Goal: Task Accomplishment & Management: Complete application form

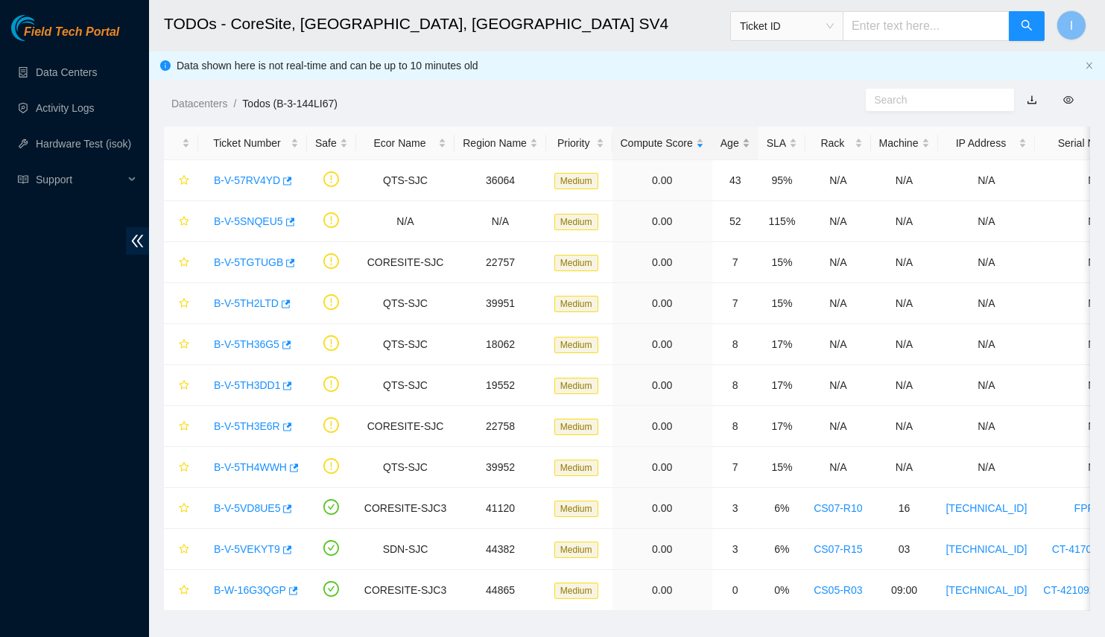
click at [721, 142] on div "Age" at bounding box center [736, 143] width 30 height 16
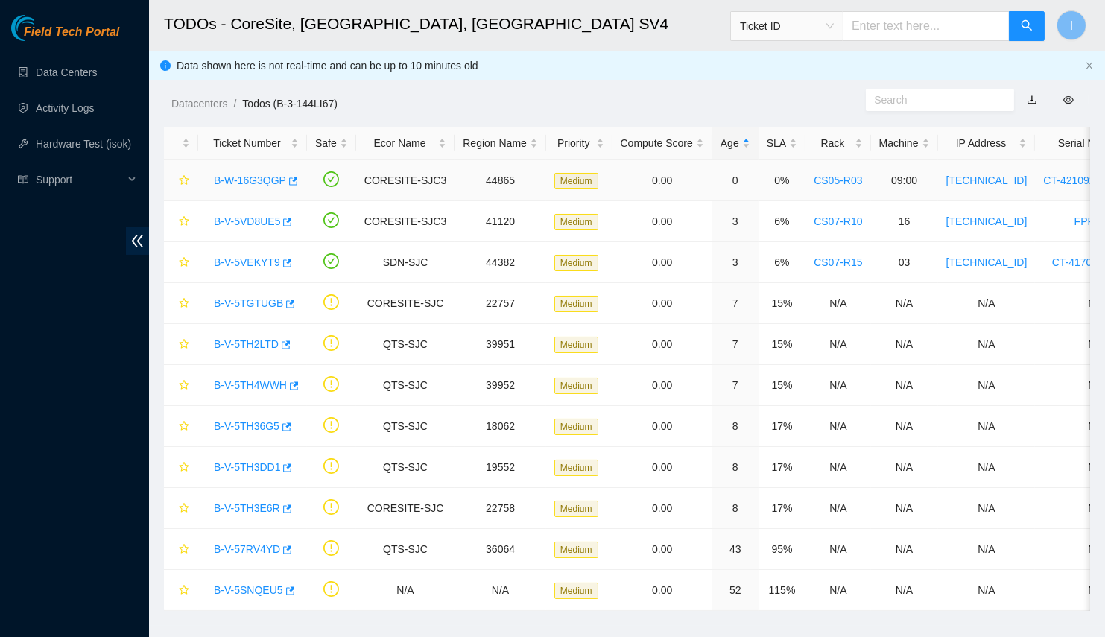
click at [241, 186] on link "B-W-16G3QGP" at bounding box center [250, 180] width 72 height 12
drag, startPoint x: 193, startPoint y: 217, endPoint x: 277, endPoint y: 224, distance: 84.5
click at [277, 224] on tr "B-V-5VD8UE5 CORESITE-SJC3 41120 Medium 0.00 3 6% CS07-R10 16 104.77.187.147 FPR…" at bounding box center [804, 221] width 1281 height 41
copy tr "B-V-5VD8UE5"
drag, startPoint x: 207, startPoint y: 179, endPoint x: 285, endPoint y: 176, distance: 78.3
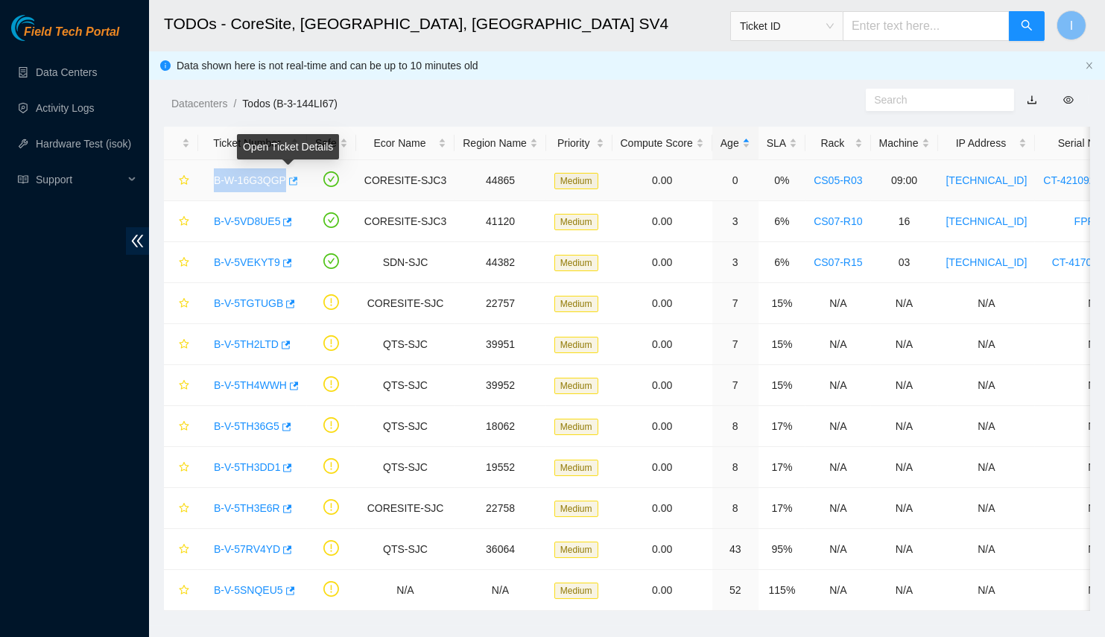
click at [285, 176] on div "B-W-16G3QGP" at bounding box center [252, 180] width 92 height 24
copy tr "B-W-16G3QGP"
click at [301, 182] on td "B-W-16G3QGP" at bounding box center [252, 180] width 109 height 41
click at [297, 183] on td "B-W-16G3QGP" at bounding box center [252, 180] width 109 height 41
click at [294, 183] on div "B-W-16G3QGP" at bounding box center [252, 180] width 92 height 24
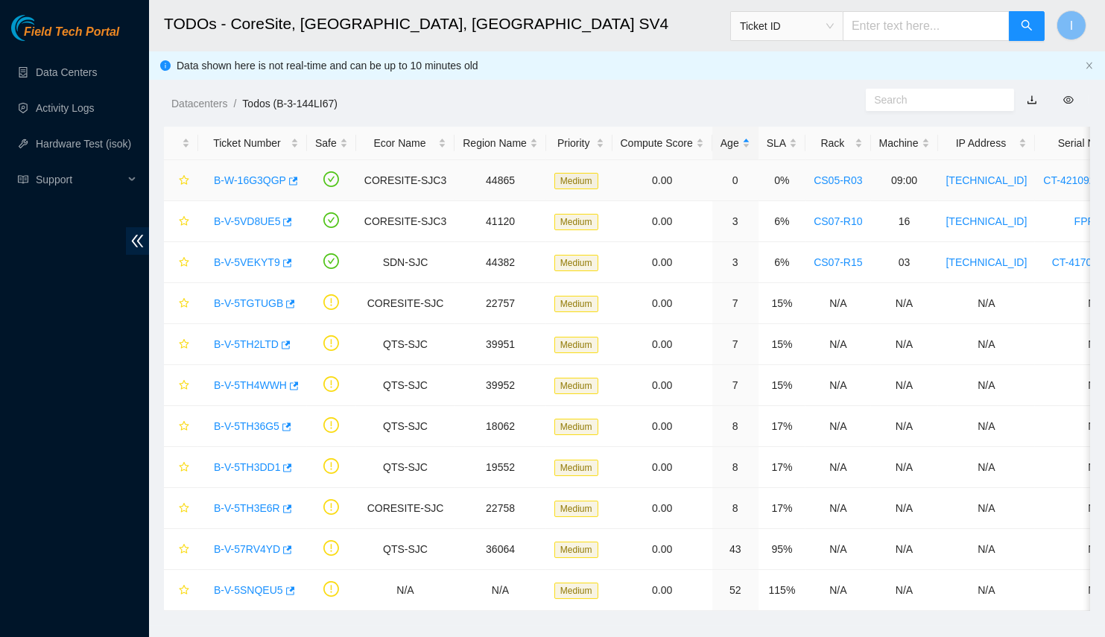
click at [294, 173] on div "B-W-16G3QGP" at bounding box center [252, 180] width 92 height 24
click at [292, 178] on icon "button" at bounding box center [293, 181] width 9 height 8
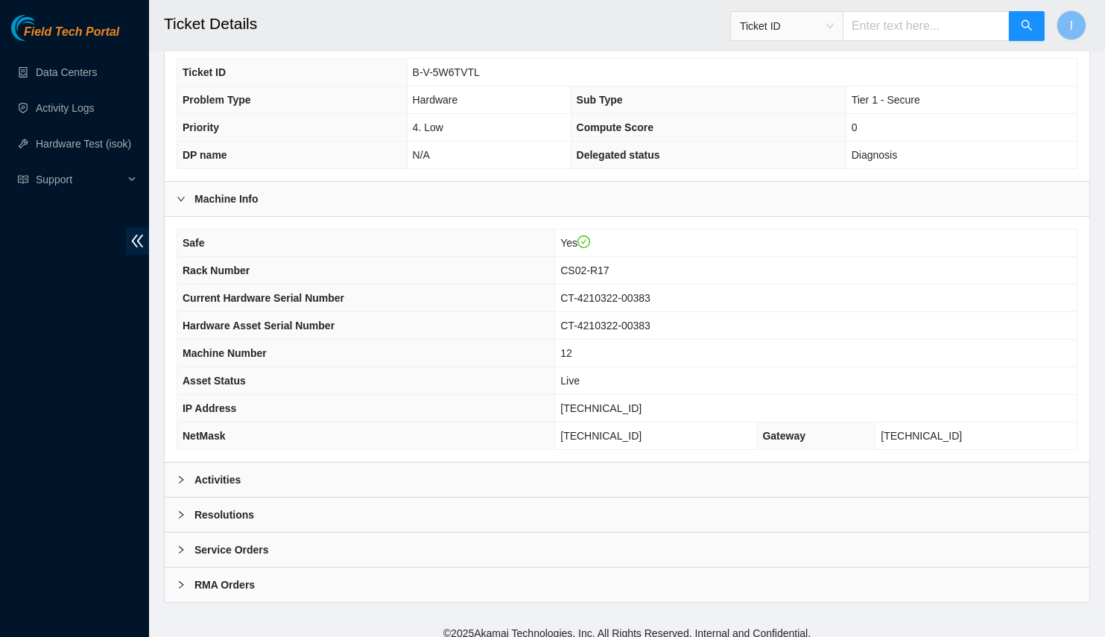
click at [265, 463] on div "Activities" at bounding box center [627, 480] width 925 height 34
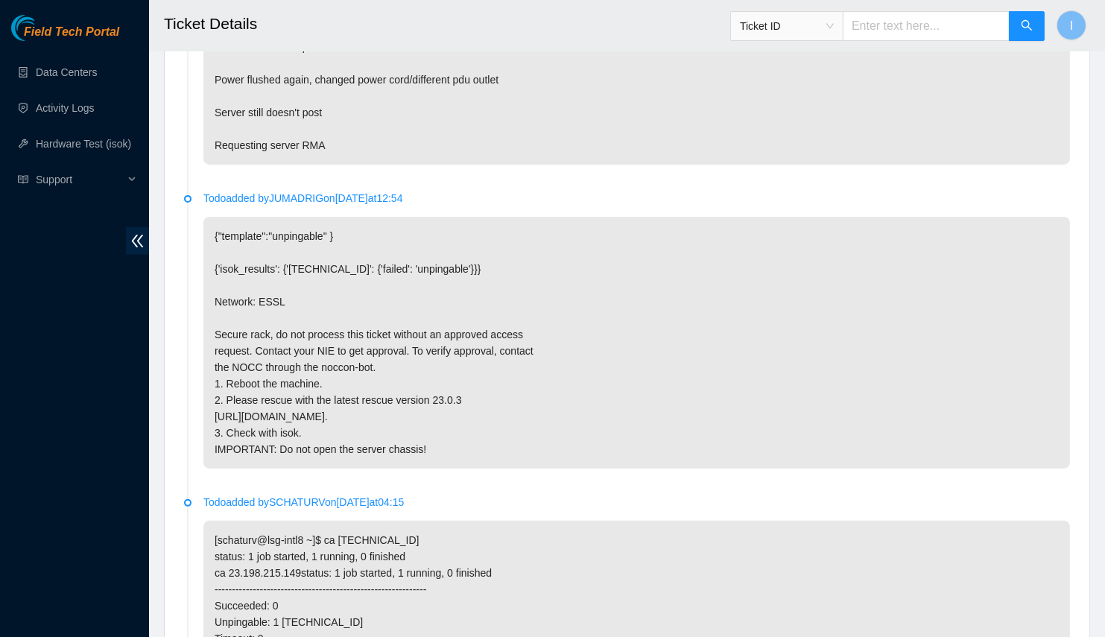
scroll to position [1025, 0]
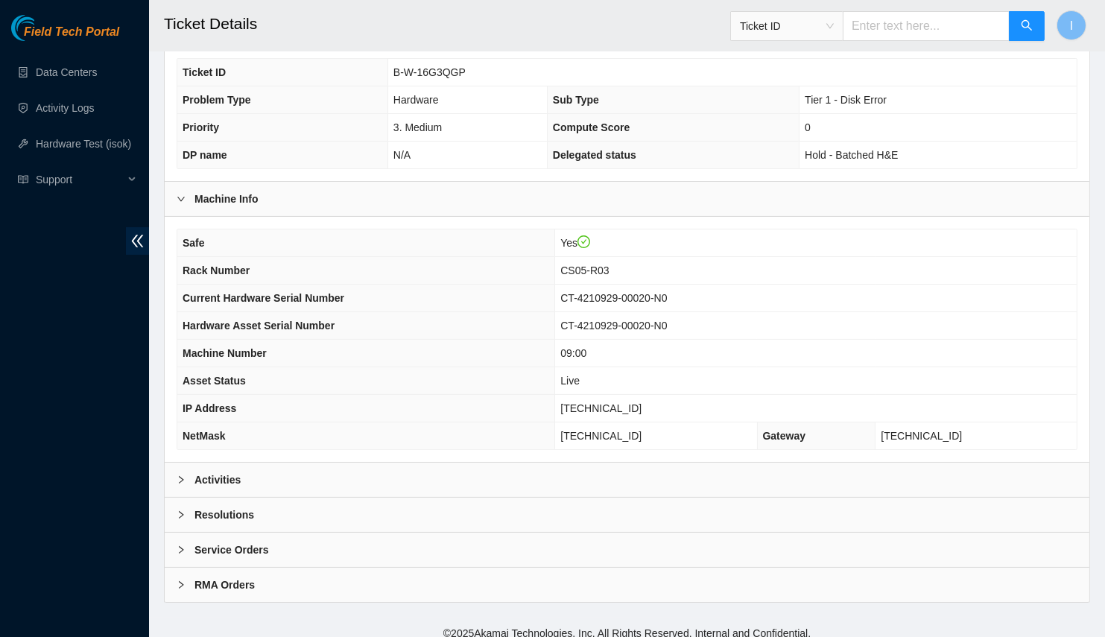
click at [359, 476] on div "Activities" at bounding box center [627, 480] width 925 height 34
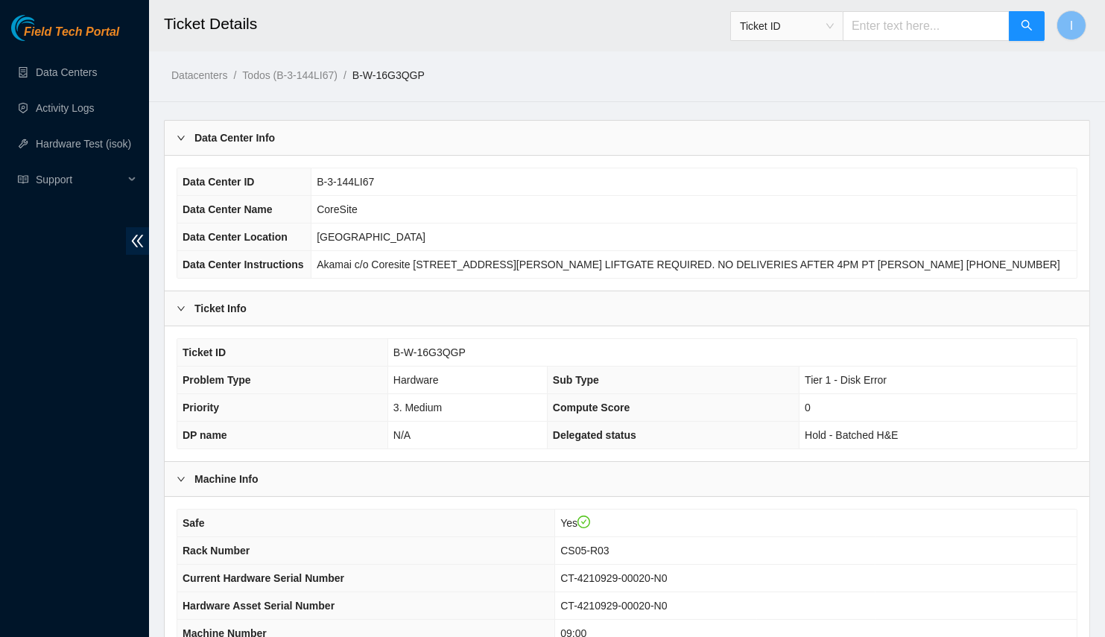
click at [370, 147] on div "Data Center Info" at bounding box center [627, 138] width 925 height 34
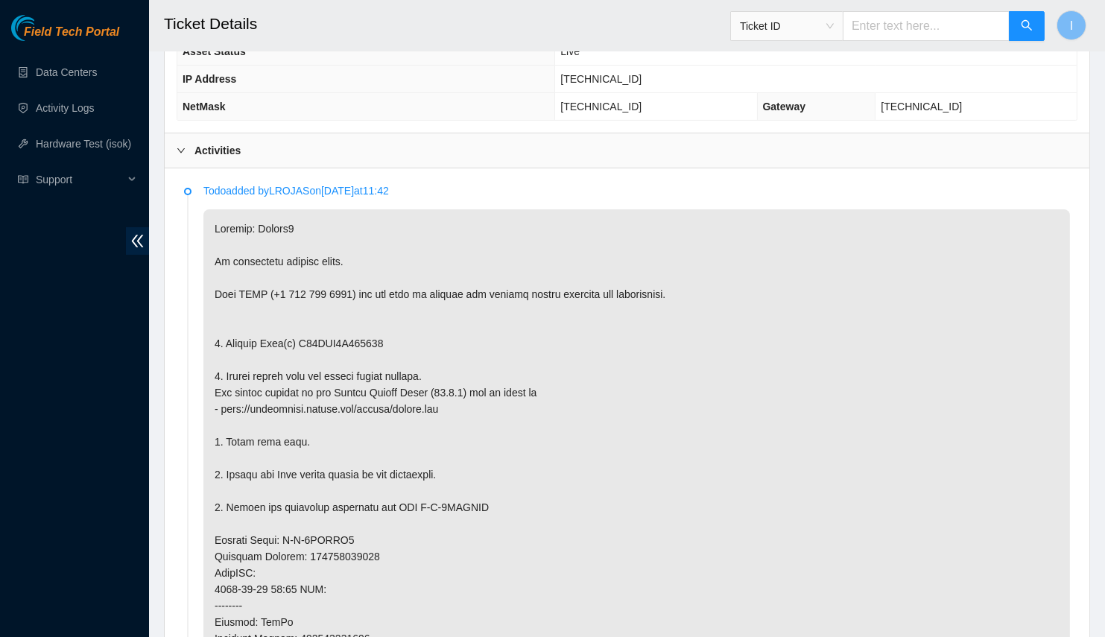
scroll to position [542, 0]
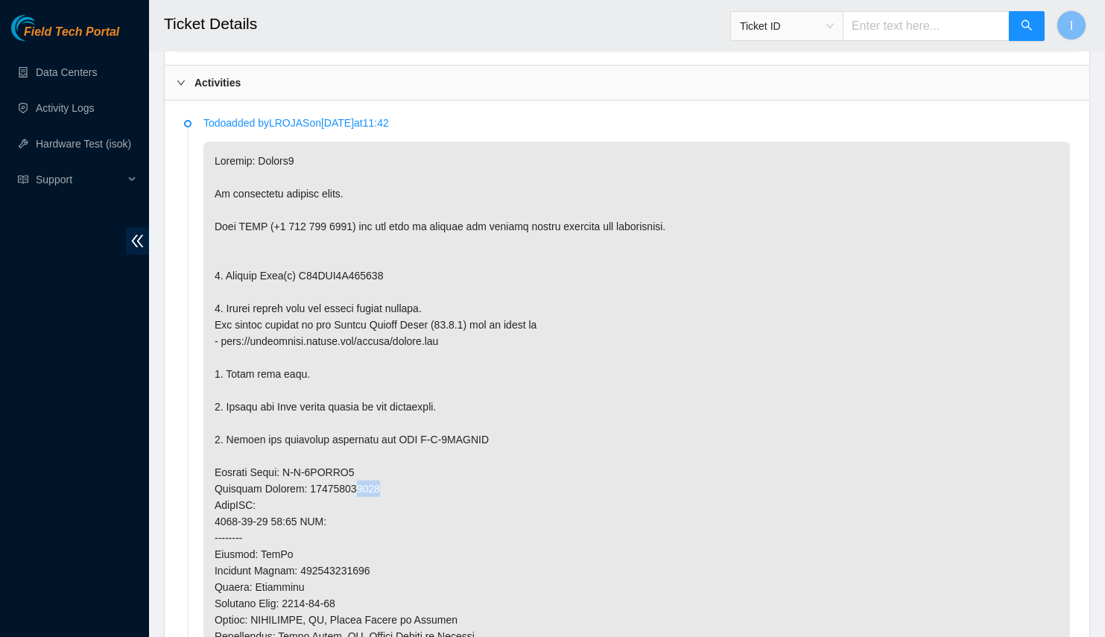
drag, startPoint x: 348, startPoint y: 482, endPoint x: 379, endPoint y: 483, distance: 30.6
click at [379, 483] on p at bounding box center [636, 514] width 867 height 744
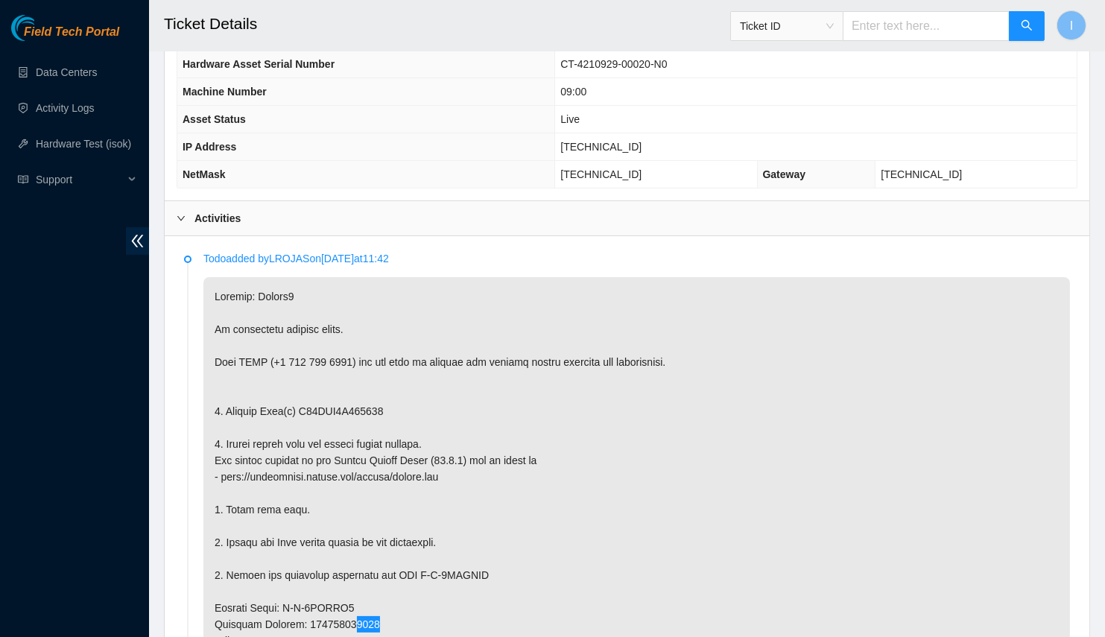
scroll to position [135, 0]
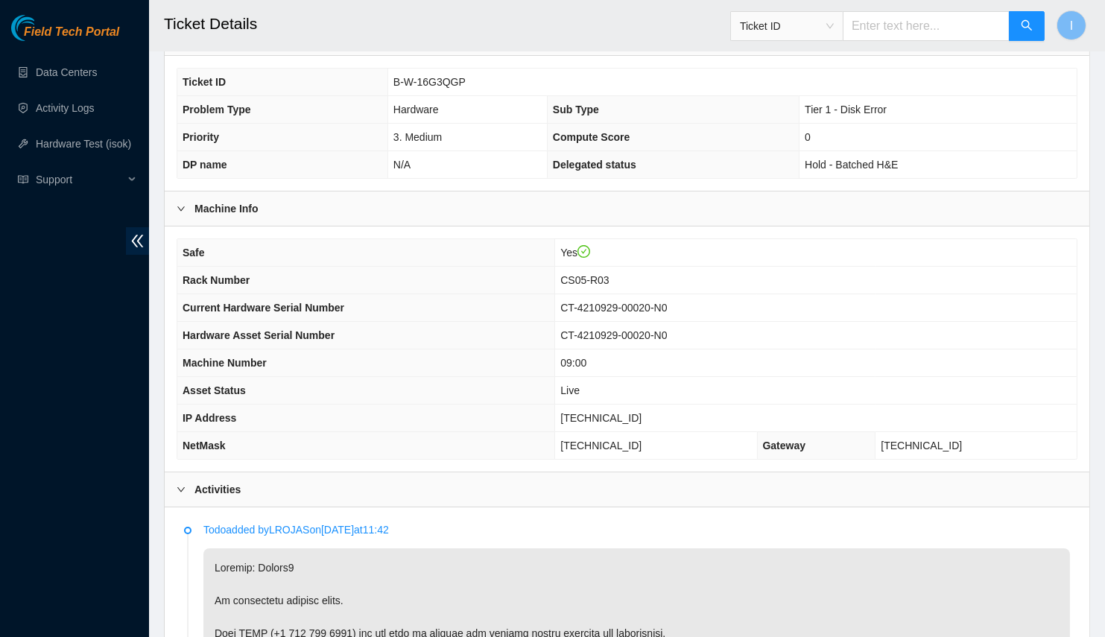
click at [474, 350] on th "Machine Number" at bounding box center [366, 364] width 378 height 28
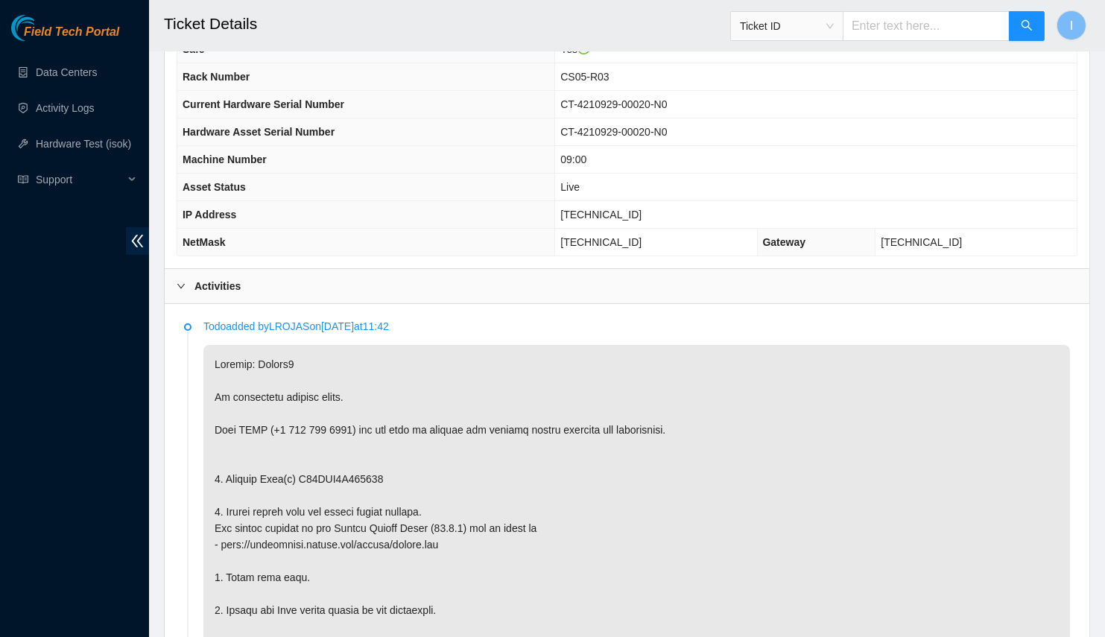
scroll to position [474, 0]
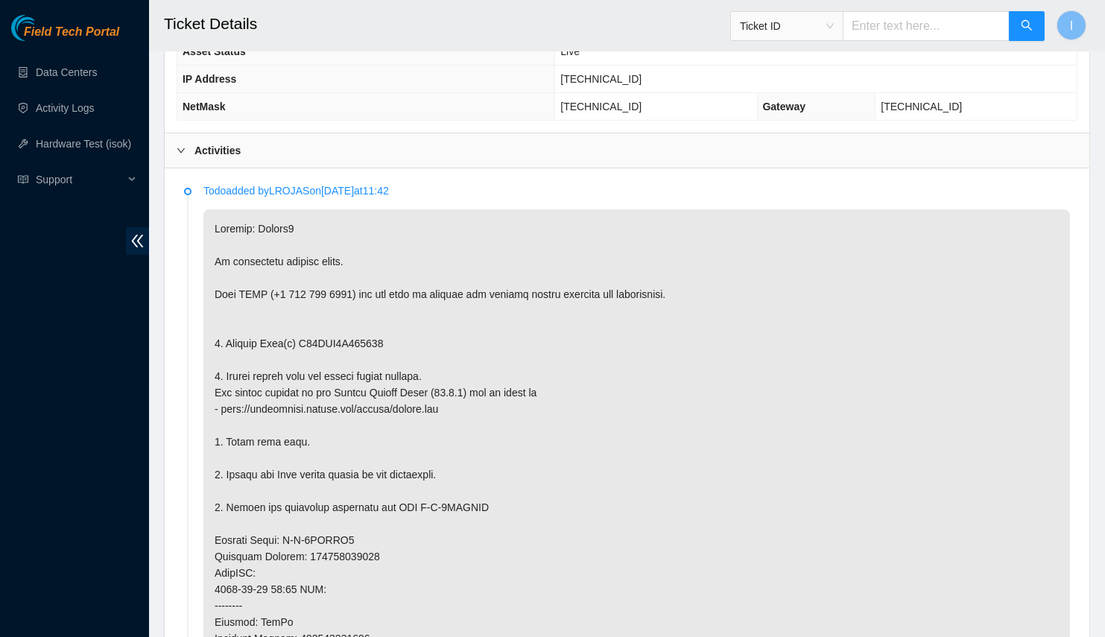
click at [604, 357] on p at bounding box center [636, 581] width 867 height 744
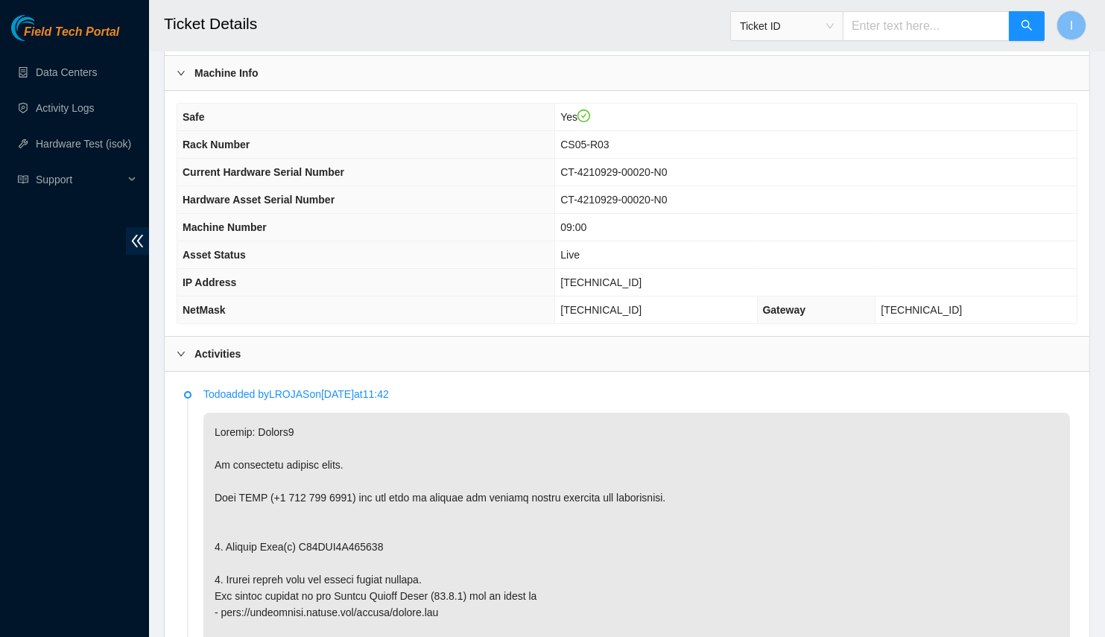
scroll to position [542, 0]
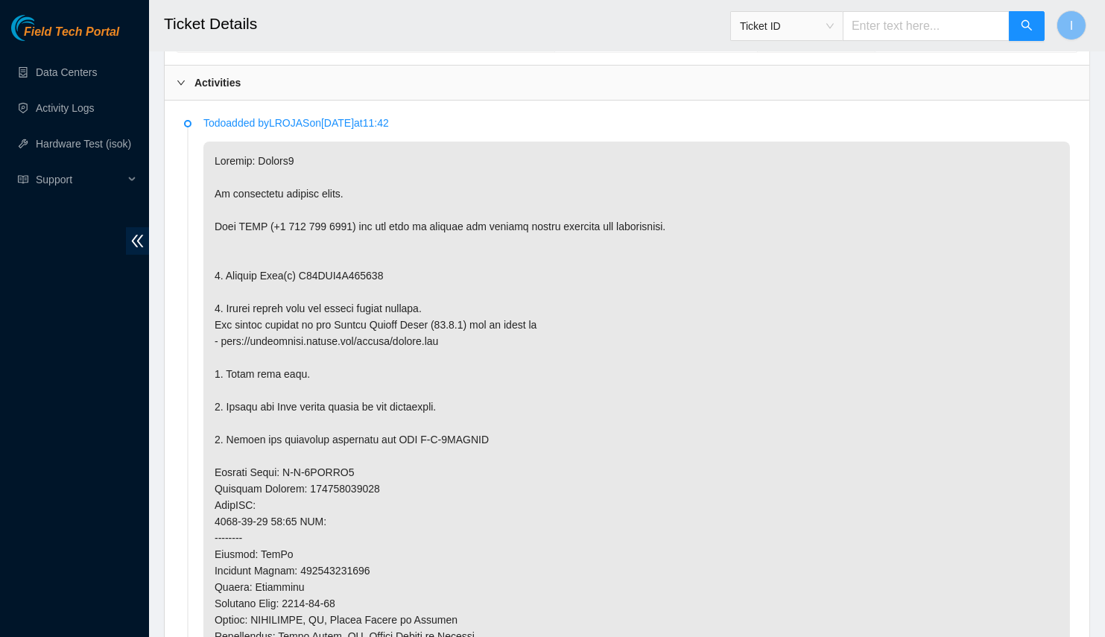
click at [359, 270] on p at bounding box center [636, 514] width 867 height 744
copy p "S45PNC0R682013"
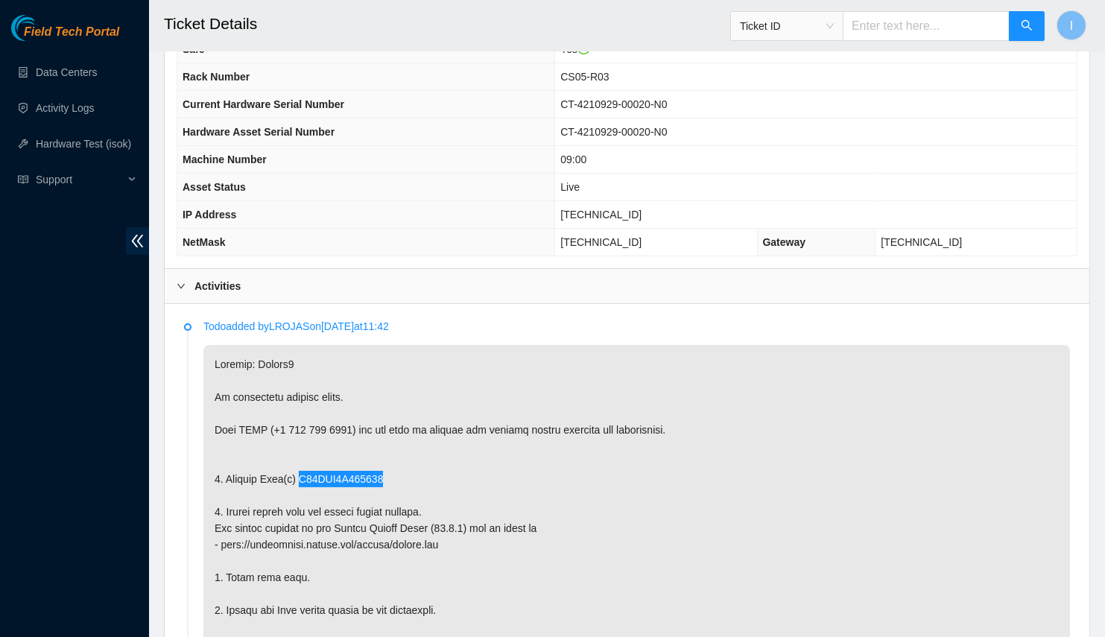
scroll to position [271, 0]
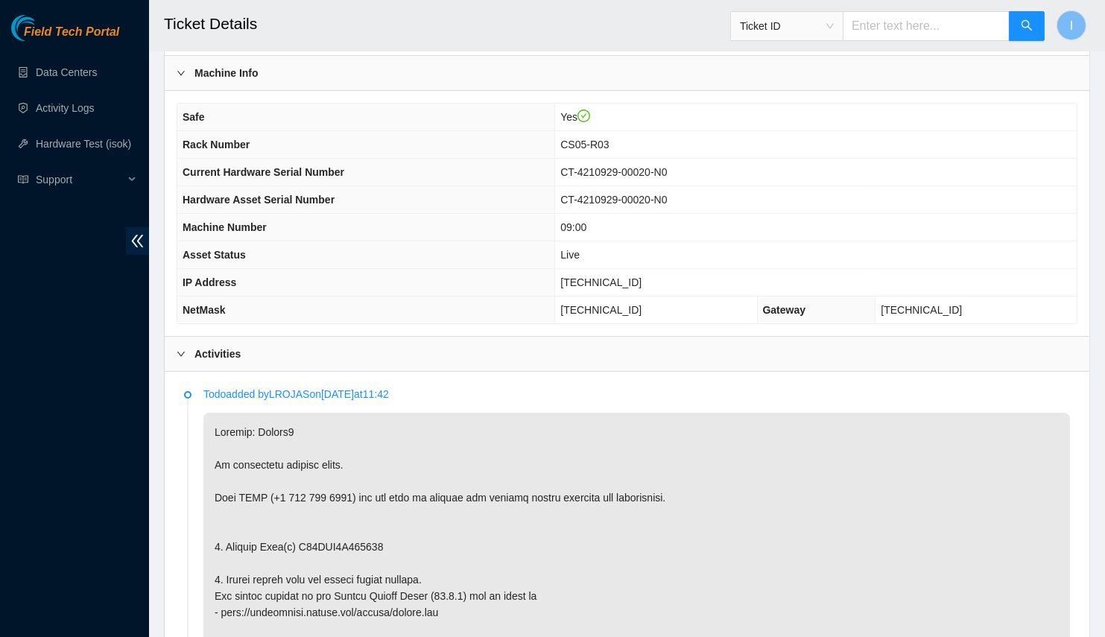
click at [189, 139] on span "Rack Number" at bounding box center [216, 145] width 67 height 12
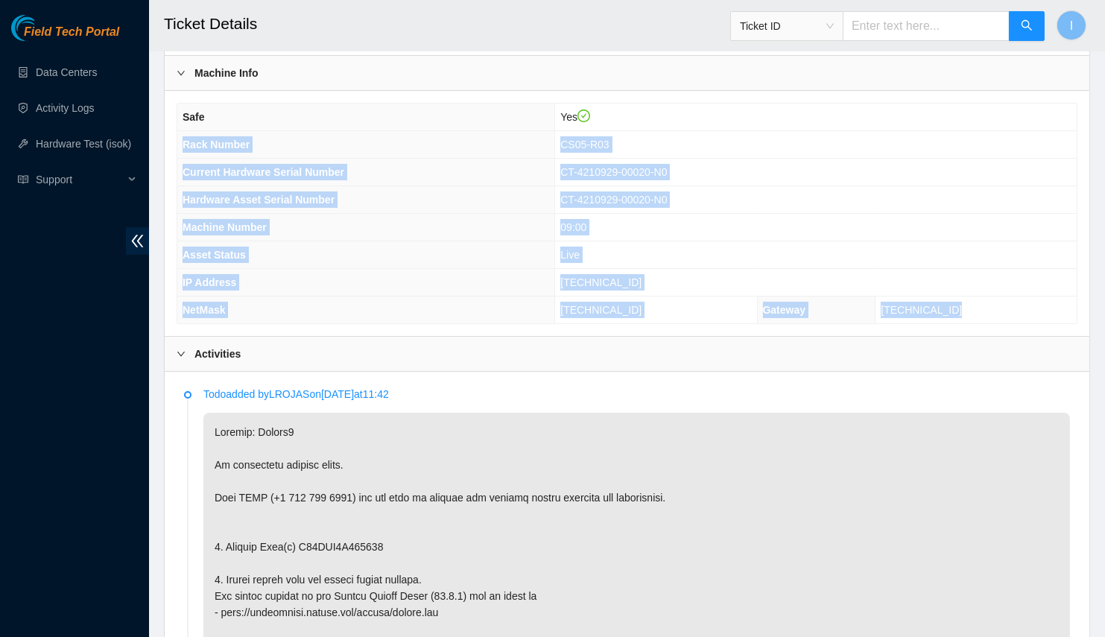
drag, startPoint x: 189, startPoint y: 136, endPoint x: 987, endPoint y: 301, distance: 814.2
click at [987, 301] on tbody "Safe Yes Rack Number CS05-R03 Current Hardware Serial Number CT-4210929-00020-N…" at bounding box center [626, 214] width 899 height 220
copy tbody "Rack Number CS05-R03 Current Hardware Serial Number CT-4210929-00020-N0 Hardwar…"
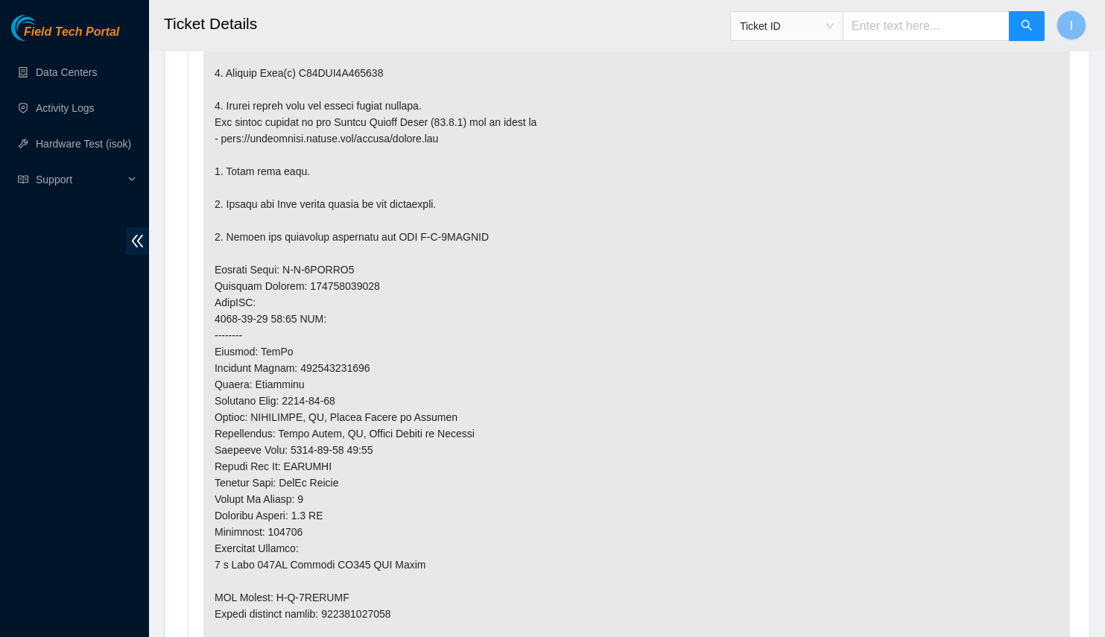
scroll to position [948, 0]
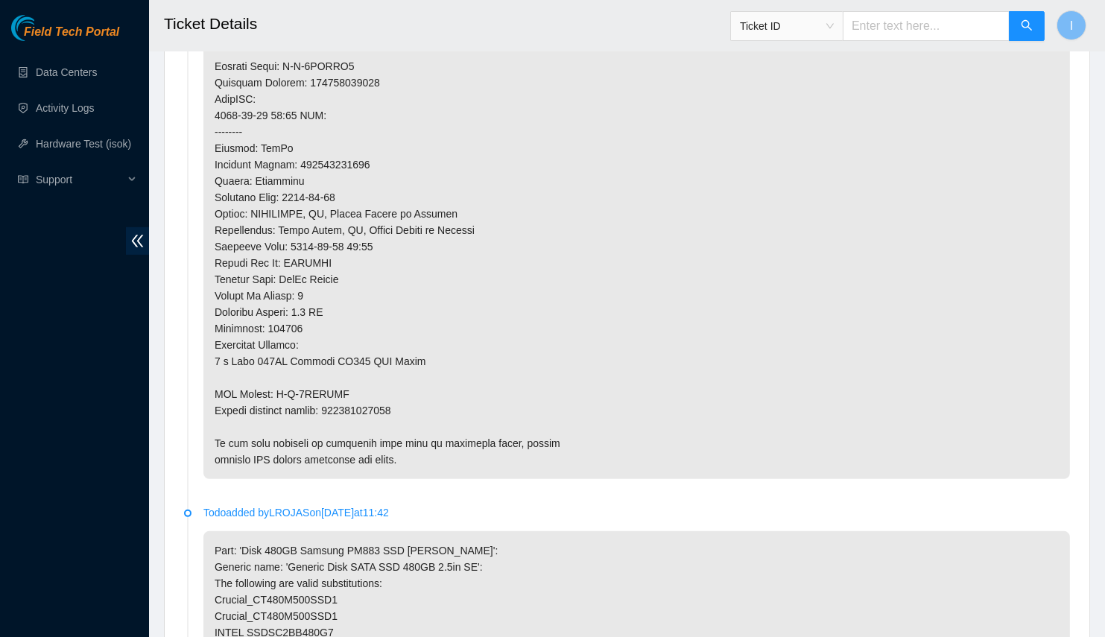
click at [373, 406] on p at bounding box center [636, 107] width 867 height 744
click at [373, 407] on p at bounding box center [636, 107] width 867 height 744
copy p "463470057723"
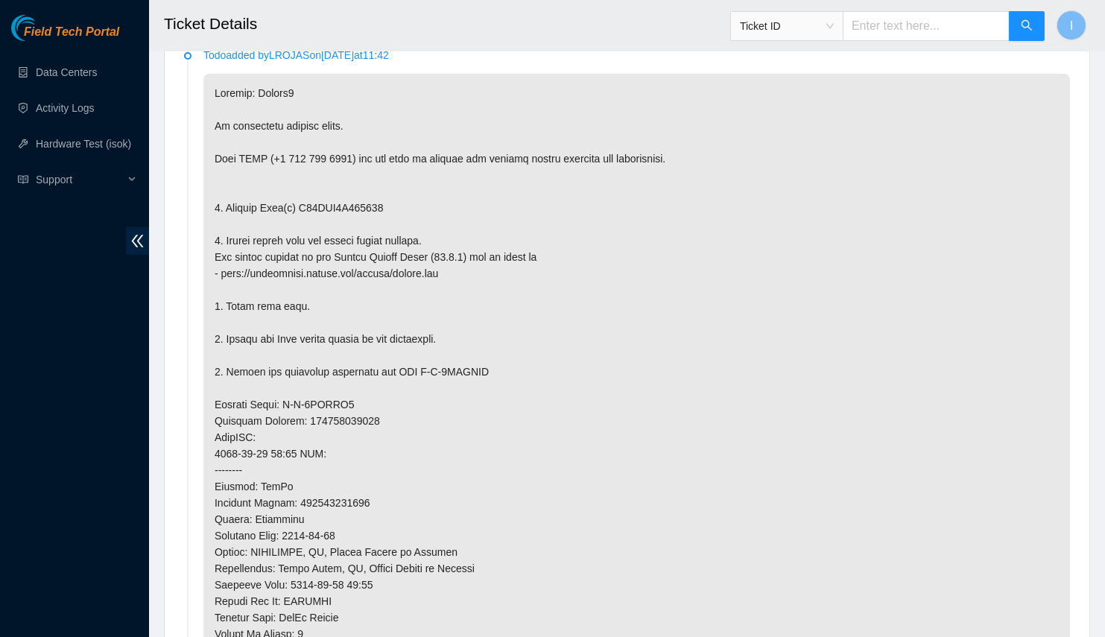
scroll to position [812, 0]
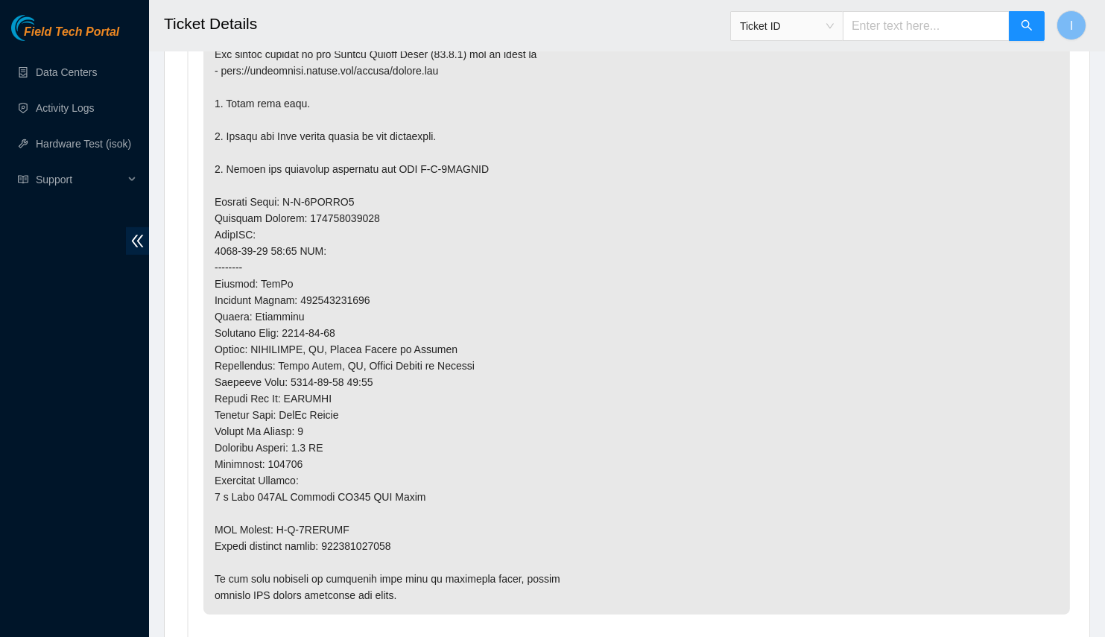
click at [271, 414] on p at bounding box center [636, 243] width 867 height 744
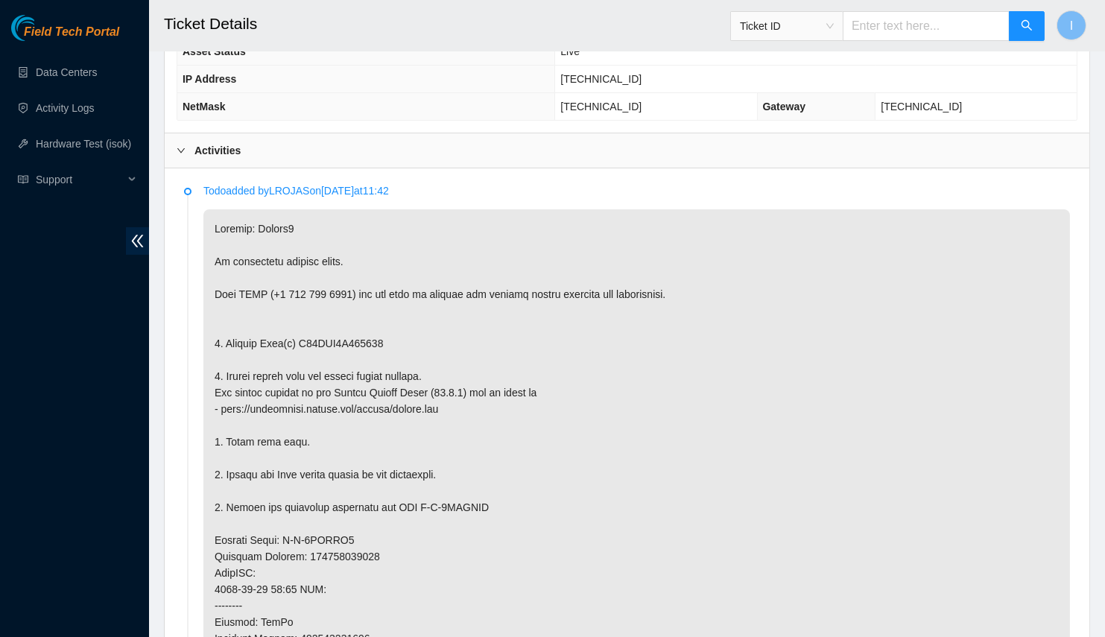
scroll to position [67, 0]
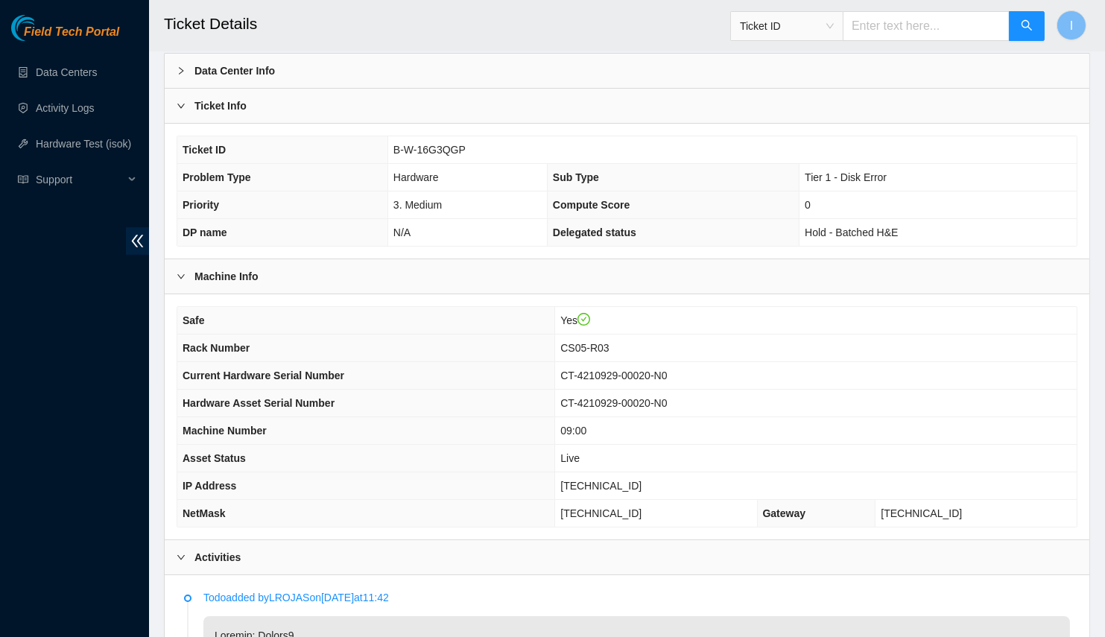
click at [630, 480] on span "[TECHNICAL_ID]" at bounding box center [600, 486] width 81 height 12
copy span "[TECHNICAL_ID]"
click at [620, 507] on span "255.255.255.128" at bounding box center [600, 513] width 81 height 12
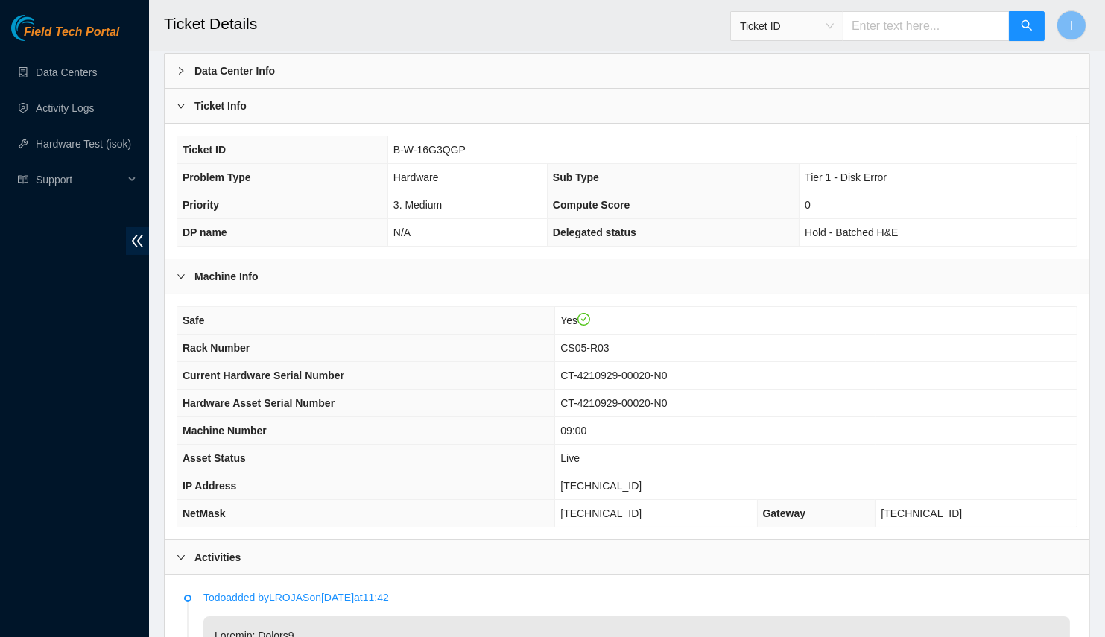
copy span "255.255.255.128"
click at [602, 347] on span "CS05-R03" at bounding box center [584, 348] width 48 height 12
copy span "CS05-R03"
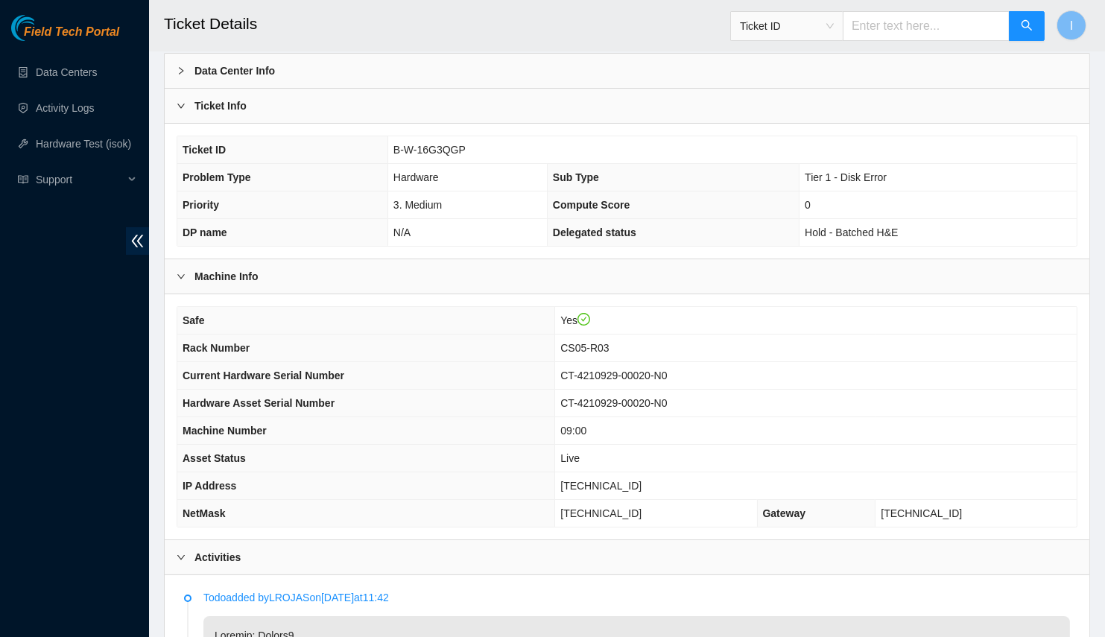
click at [586, 426] on span "09:00" at bounding box center [573, 431] width 26 height 12
copy span ":"
click at [583, 425] on span "09:00" at bounding box center [573, 431] width 26 height 12
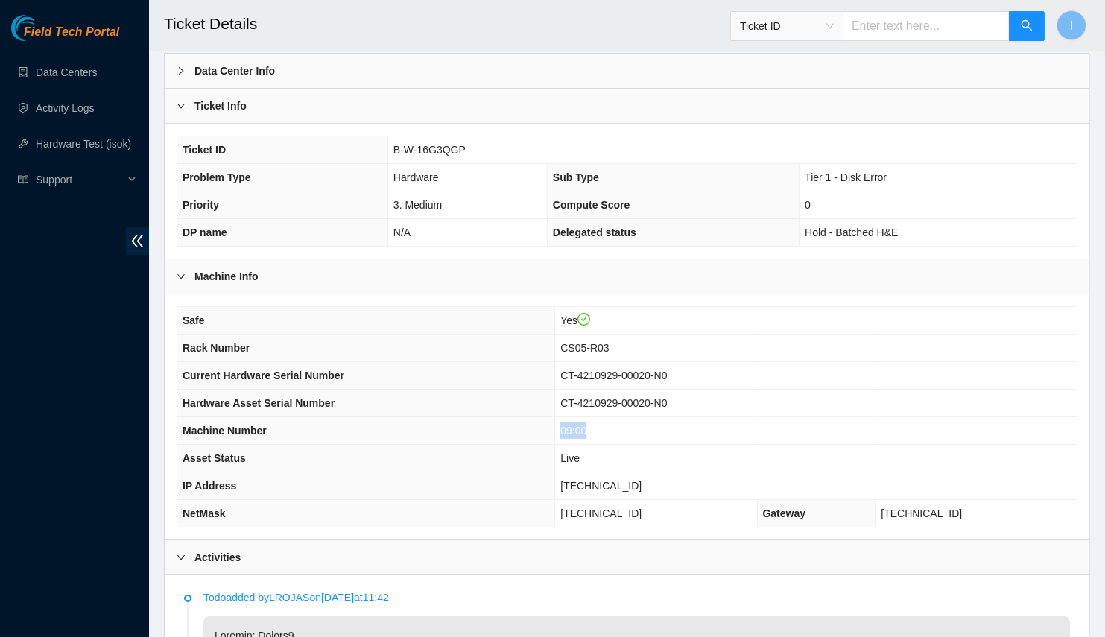
click at [583, 425] on span "09:00" at bounding box center [573, 431] width 26 height 12
copy span "09:00"
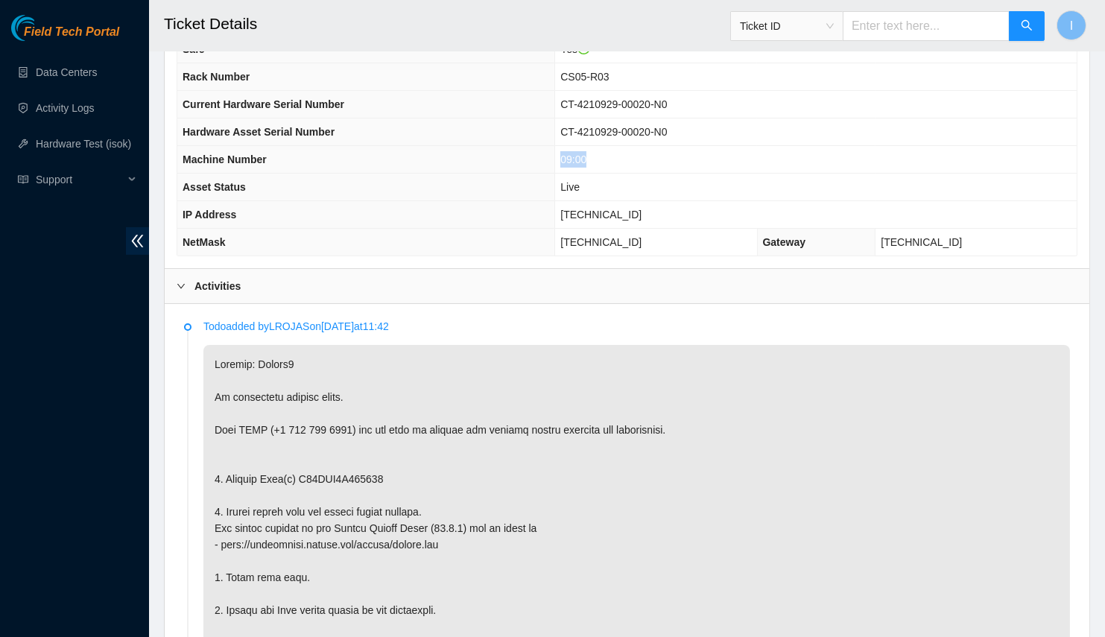
scroll to position [271, 0]
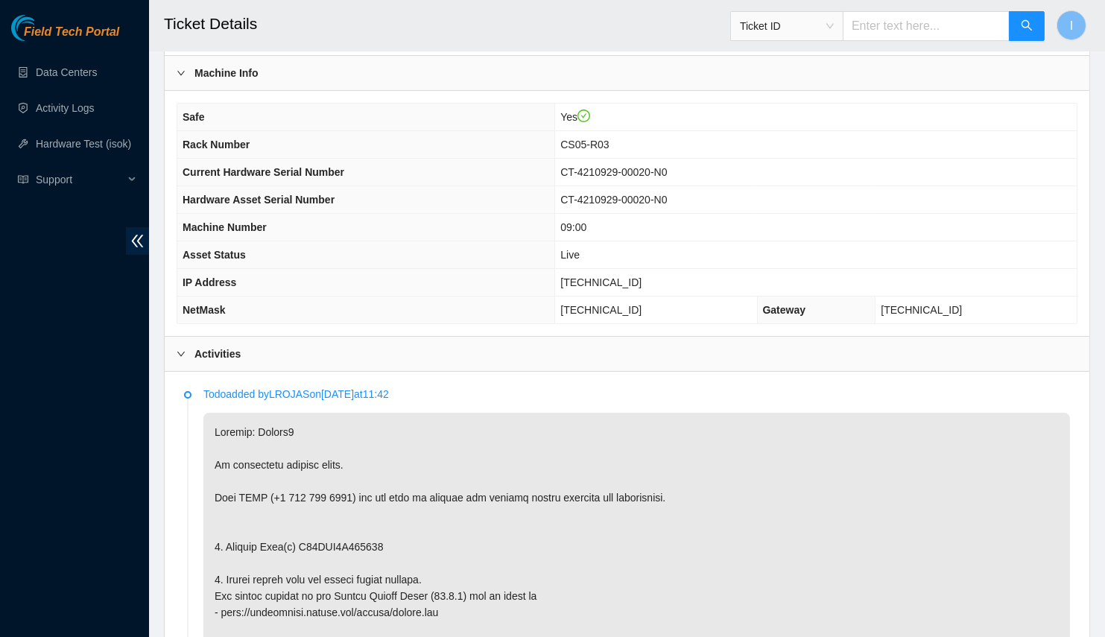
click at [606, 276] on span "[TECHNICAL_ID]" at bounding box center [600, 282] width 81 height 12
copy span "[TECHNICAL_ID]"
click at [630, 297] on td "255.255.255.128" at bounding box center [656, 311] width 202 height 28
click at [627, 305] on span "255.255.255.128" at bounding box center [600, 310] width 81 height 12
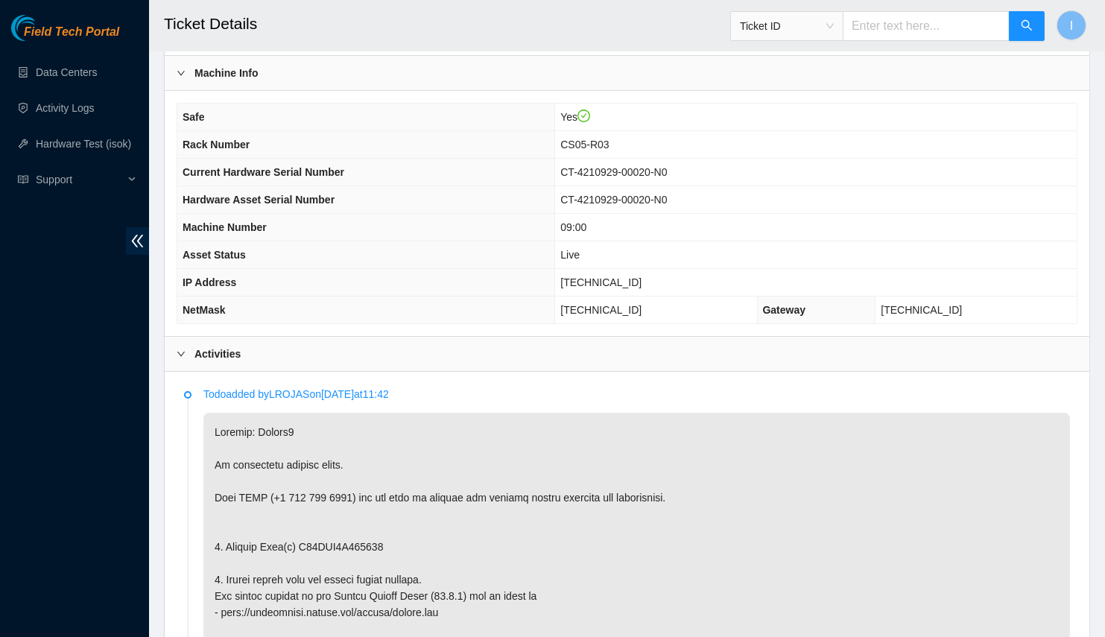
drag, startPoint x: 627, startPoint y: 305, endPoint x: 590, endPoint y: 306, distance: 36.5
click at [627, 305] on span "255.255.255.128" at bounding box center [600, 310] width 81 height 12
copy span "255.255.255.128"
click at [598, 139] on span "CS05-R03" at bounding box center [584, 145] width 48 height 12
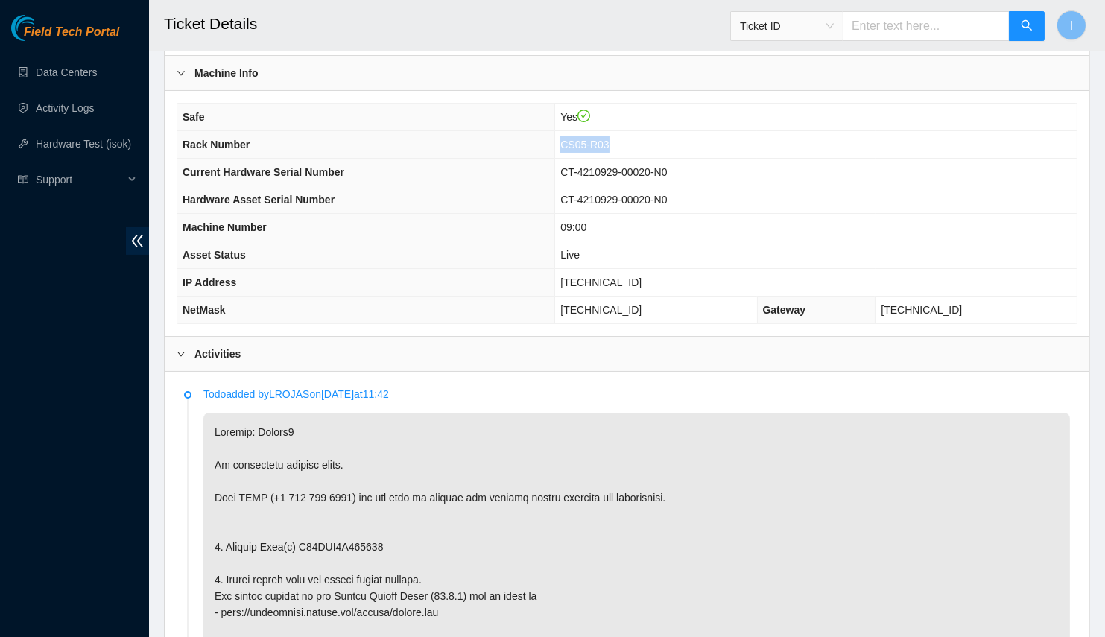
click at [598, 139] on span "CS05-R03" at bounding box center [584, 145] width 48 height 12
click at [611, 214] on td "09:00" at bounding box center [816, 228] width 522 height 28
click at [586, 221] on span "09:00" at bounding box center [573, 227] width 26 height 12
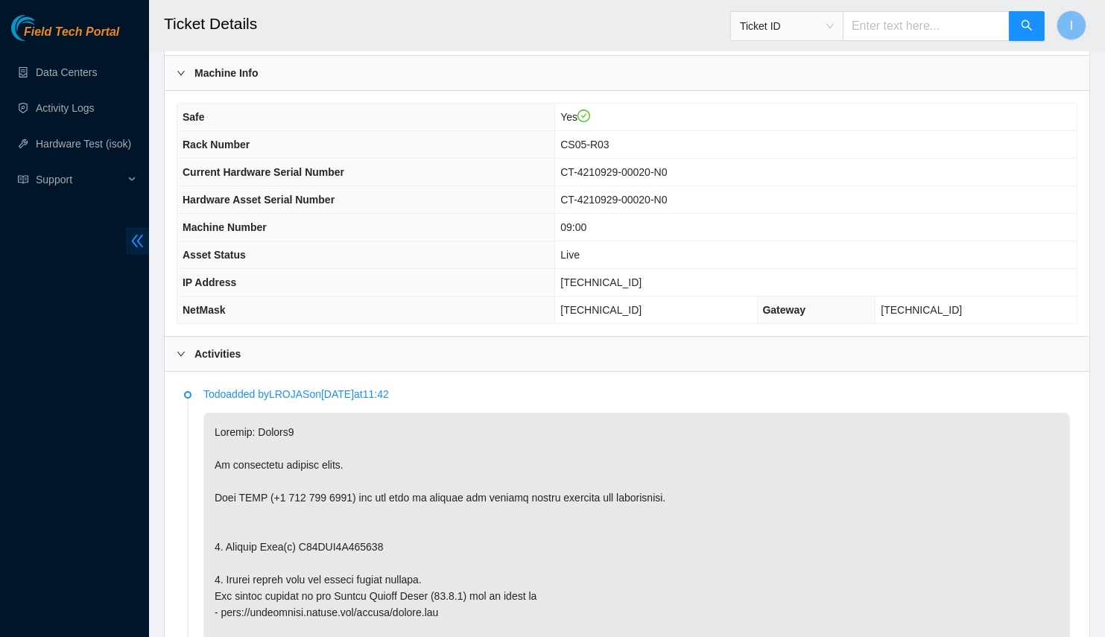
click at [137, 238] on icon "double-left" at bounding box center [138, 241] width 16 height 16
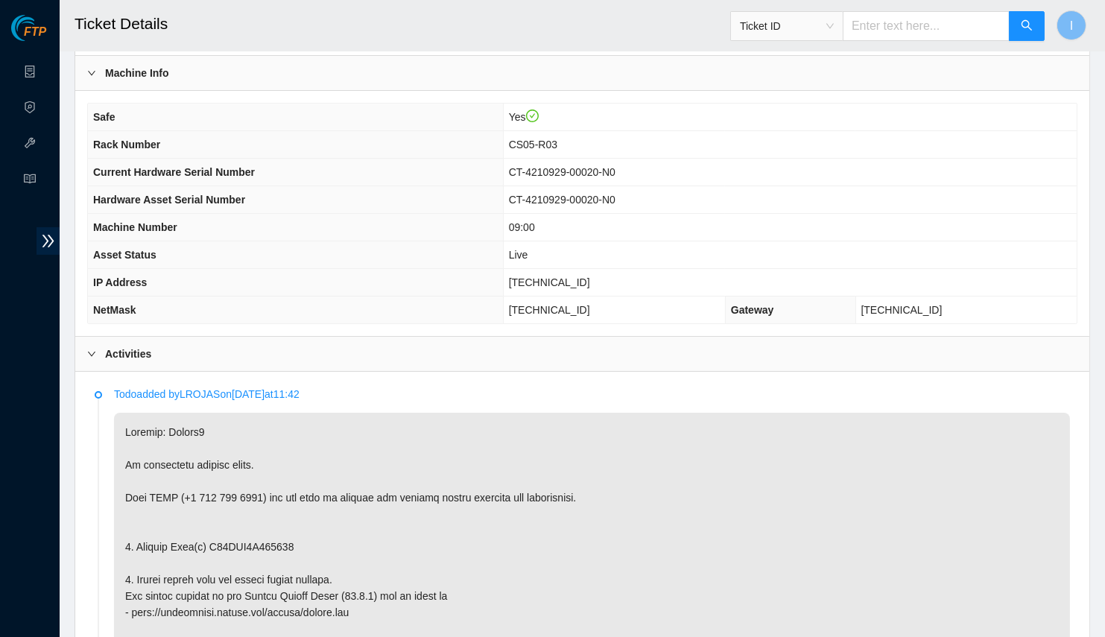
click at [40, 257] on div "FTP Data Centers Activity Logs Hardware Test (isok) Support" at bounding box center [30, 326] width 60 height 622
click at [47, 249] on span "double-right" at bounding box center [48, 241] width 23 height 28
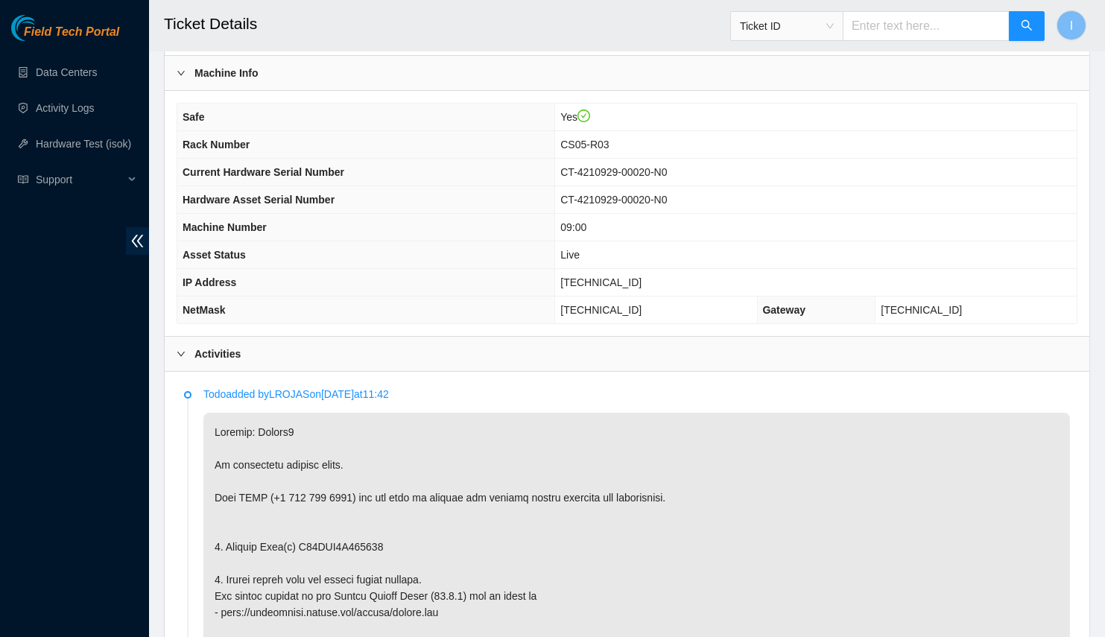
click at [2, 376] on div "Field Tech Portal Data Centers Activity Logs Hardware Test (isok) Support" at bounding box center [74, 326] width 149 height 622
click at [622, 284] on td "[TECHNICAL_ID]" at bounding box center [816, 283] width 522 height 28
click at [621, 283] on td "[TECHNICAL_ID]" at bounding box center [816, 283] width 522 height 28
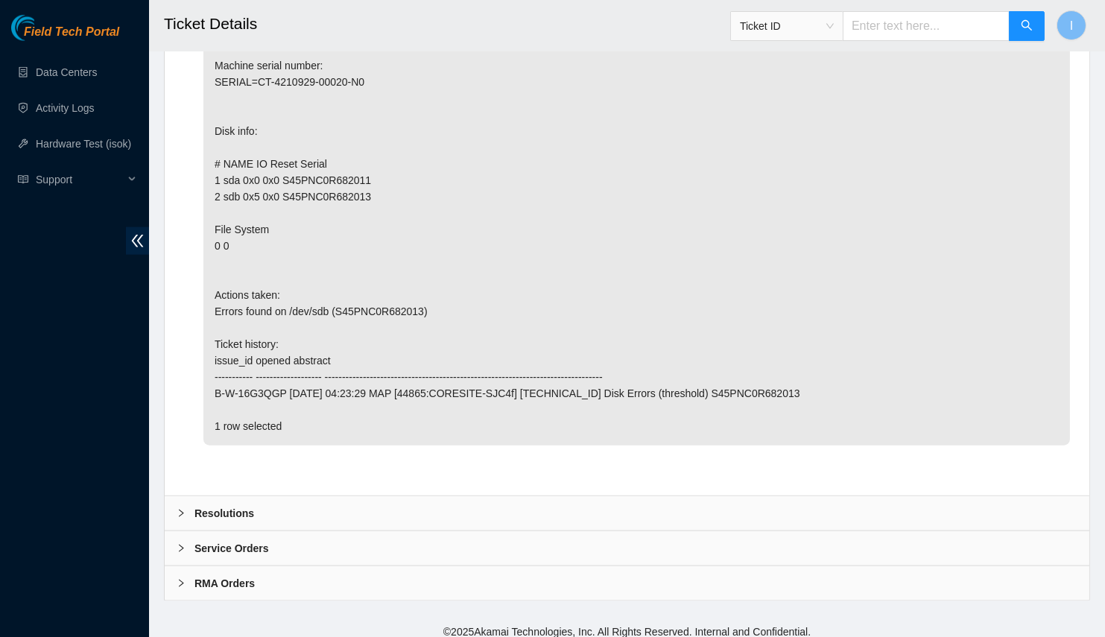
click at [320, 503] on div "Resolutions" at bounding box center [627, 513] width 925 height 34
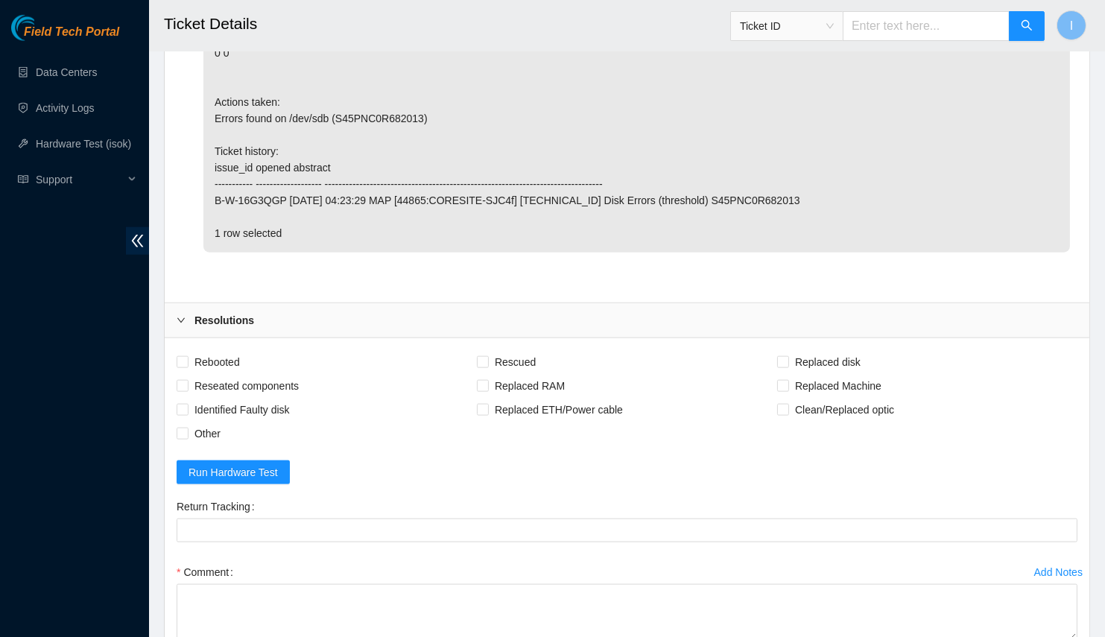
scroll to position [3367, 0]
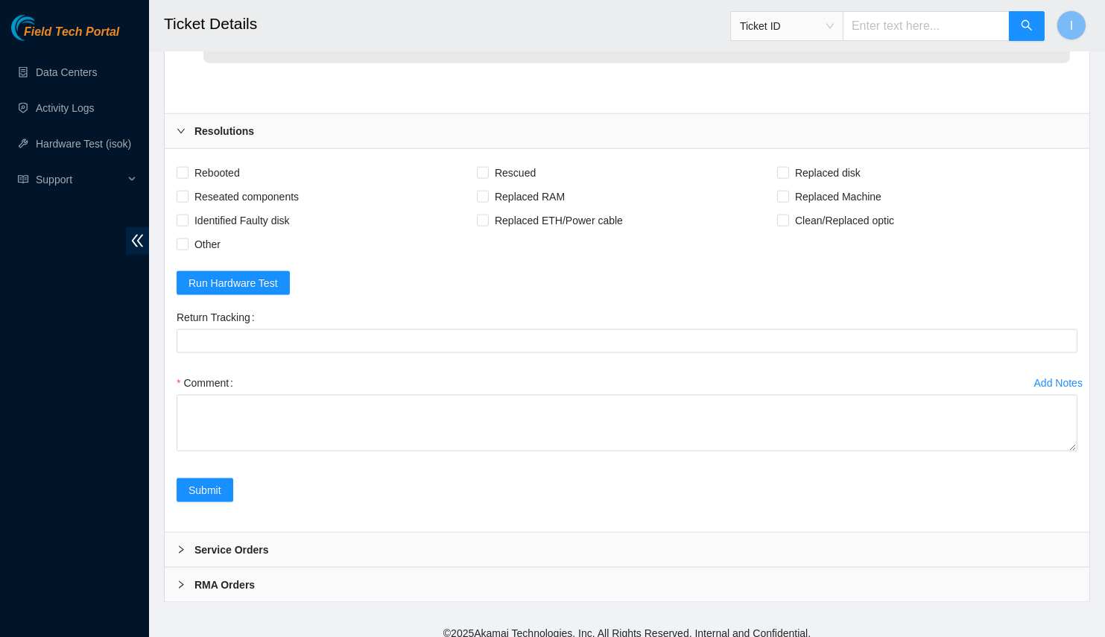
click at [666, 371] on div "Comment" at bounding box center [627, 383] width 901 height 24
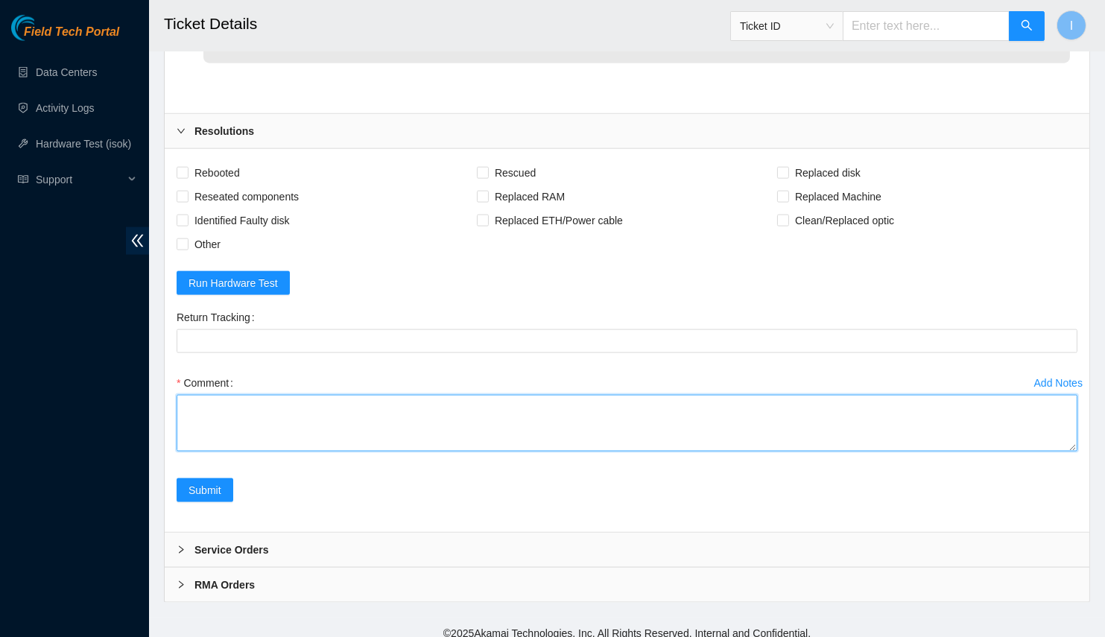
drag, startPoint x: 684, startPoint y: 404, endPoint x: 714, endPoint y: 420, distance: 33.7
click at [684, 409] on textarea "Comment" at bounding box center [627, 423] width 901 height 57
paste textarea "B-W-16G3QGP Spoke with NOCC; safe Replaced drive OLD S45PNC0R682013 NEW S5YJNA0…"
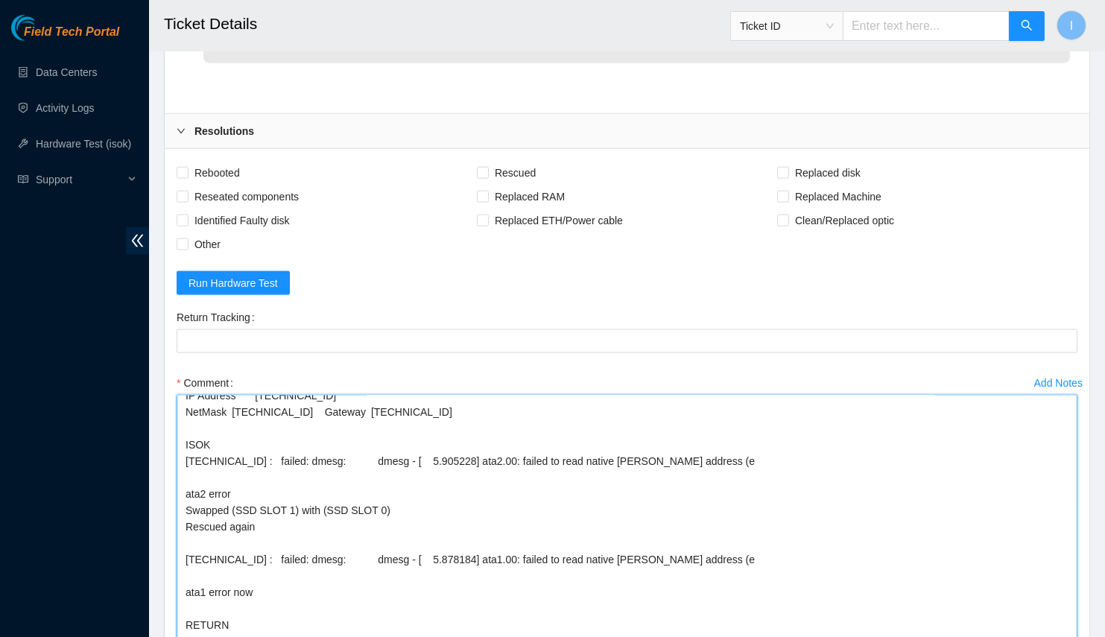
scroll to position [272, 0]
drag, startPoint x: 1072, startPoint y: 434, endPoint x: 1068, endPoint y: 637, distance: 202.7
click at [1068, 636] on textarea "B-W-16G3QGP Spoke with NOCC; safe Replaced drive OLD S45PNC0R682013 NEW S5YJNA0…" at bounding box center [627, 524] width 901 height 259
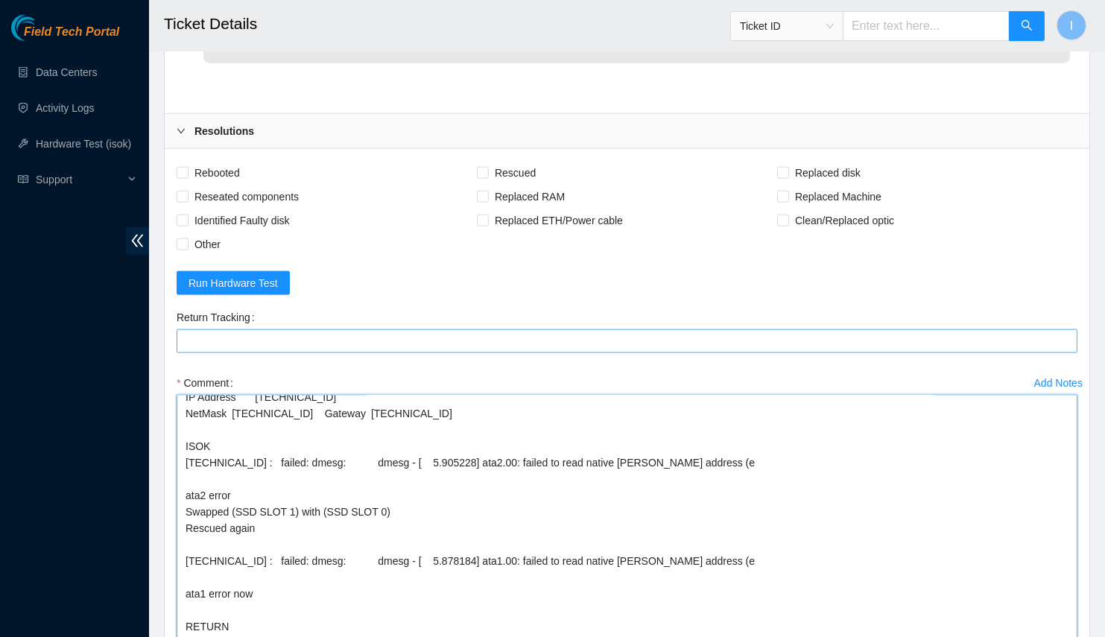
type textarea "B-W-16G3QGP Spoke with NOCC; safe Replaced drive OLD S45PNC0R682013 NEW S5YJNA0…"
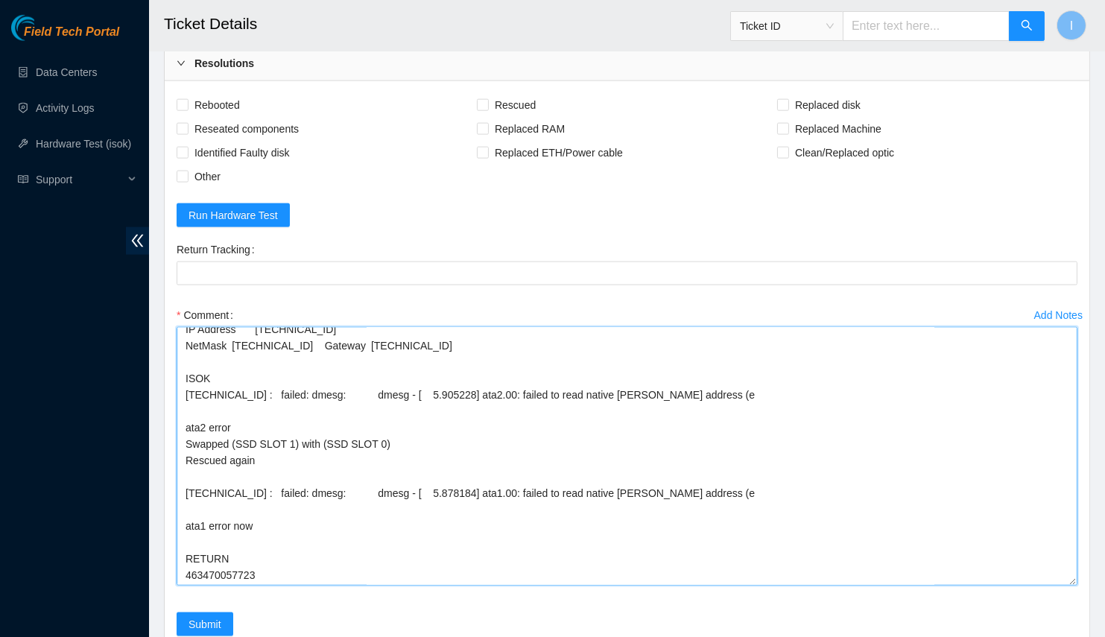
scroll to position [3570, 0]
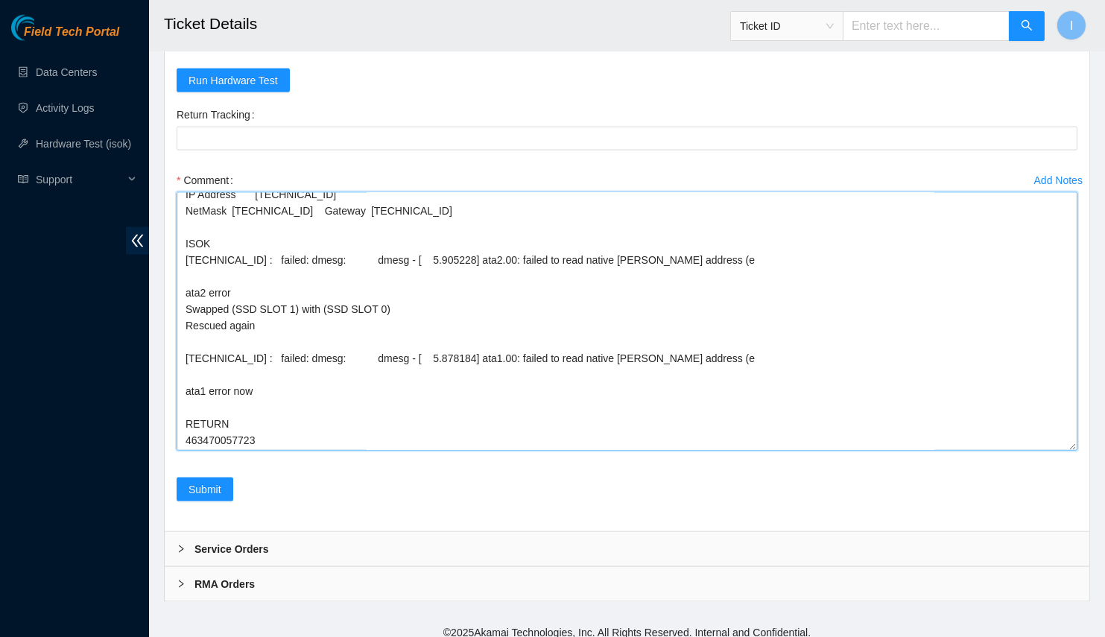
click at [323, 383] on textarea "B-W-16G3QGP Spoke with NOCC; safe Replaced drive OLD S45PNC0R682013 NEW S5YJNA0…" at bounding box center [627, 321] width 901 height 259
click at [311, 332] on textarea "B-W-16G3QGP Spoke with NOCC; safe Replaced drive OLD S45PNC0R682013 NEW S5YJNA0…" at bounding box center [627, 321] width 901 height 259
drag, startPoint x: 1073, startPoint y: 437, endPoint x: 1060, endPoint y: 627, distance: 190.5
click at [1066, 451] on textarea "B-W-16G3QGP Spoke with NOCC; safe Replaced drive OLD S45PNC0R682013 NEW S5YJNA0…" at bounding box center [627, 321] width 901 height 259
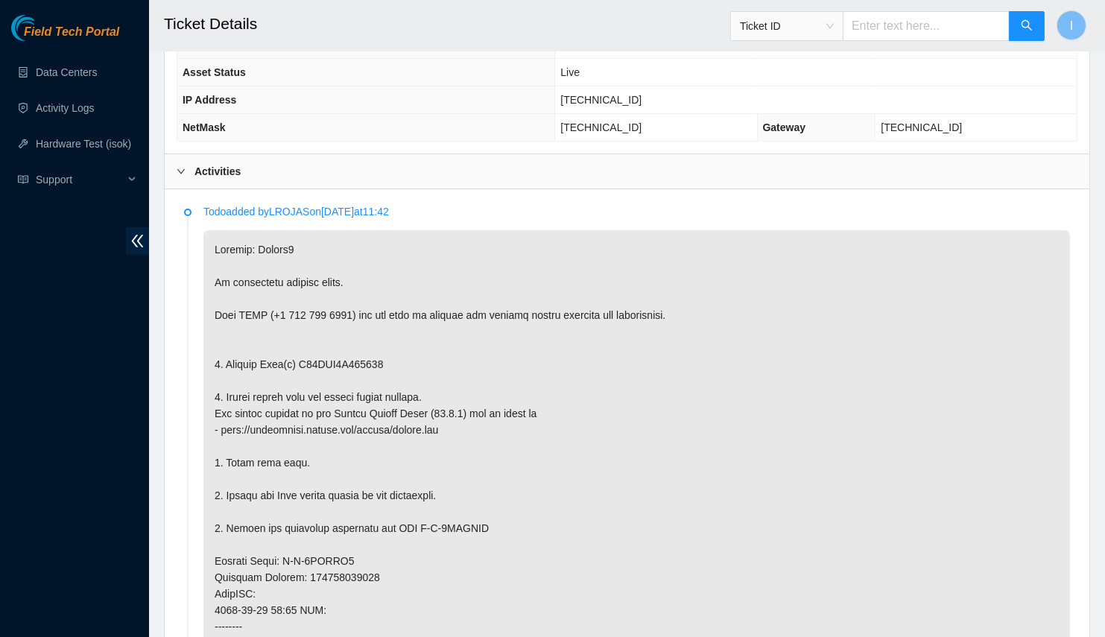
scroll to position [318, 0]
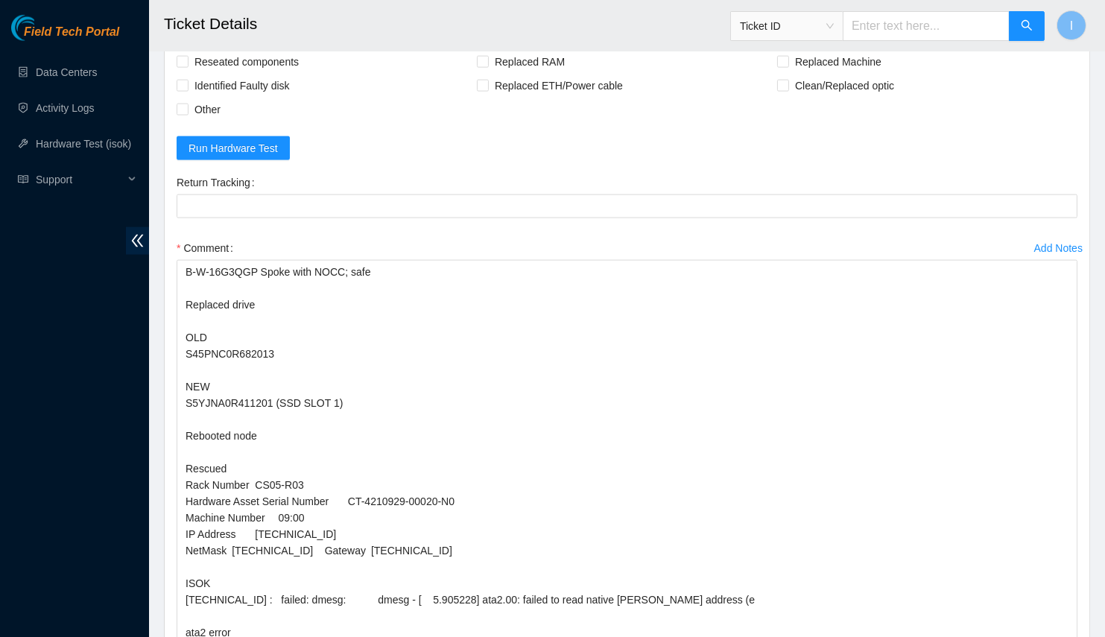
scroll to position [3570, 0]
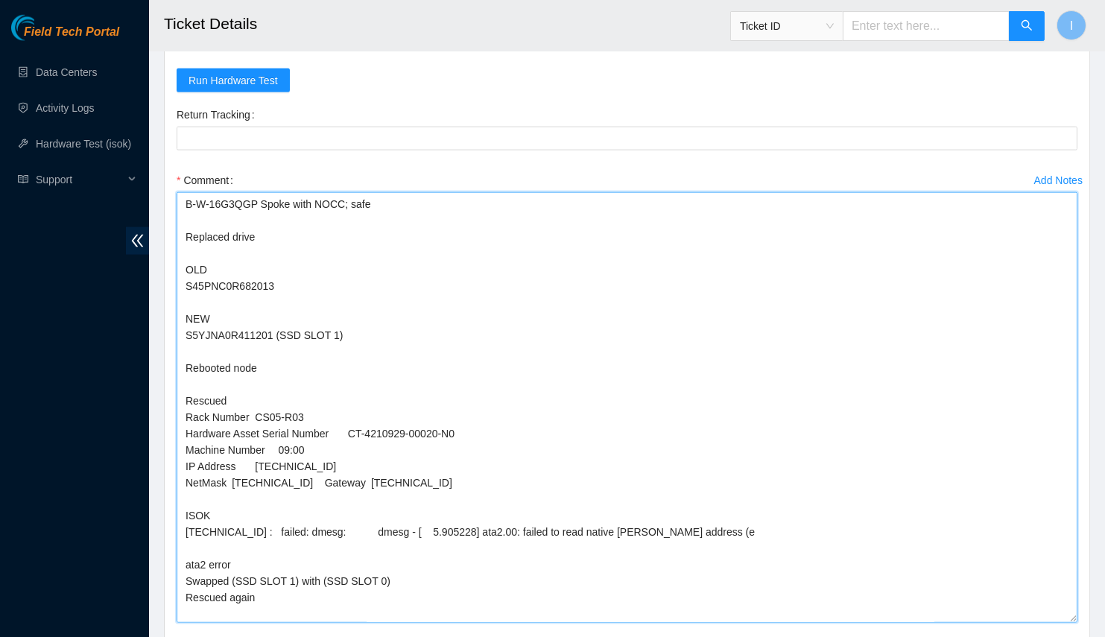
click at [224, 325] on textarea "B-W-16G3QGP Spoke with NOCC; safe Replaced drive OLD S45PNC0R682013 NEW S5YJNA0…" at bounding box center [627, 407] width 901 height 431
click at [498, 489] on textarea "B-W-16G3QGP Spoke with NOCC; safe Replaced drive OLD S45PNC0R682013 NEW S5YJNA0…" at bounding box center [627, 407] width 901 height 431
click at [181, 523] on textarea "B-W-16G3QGP Spoke with NOCC; safe Replaced drive OLD S45PNC0R682013 NEW S5YJNA0…" at bounding box center [627, 407] width 901 height 431
drag, startPoint x: 182, startPoint y: 523, endPoint x: 656, endPoint y: 525, distance: 474.0
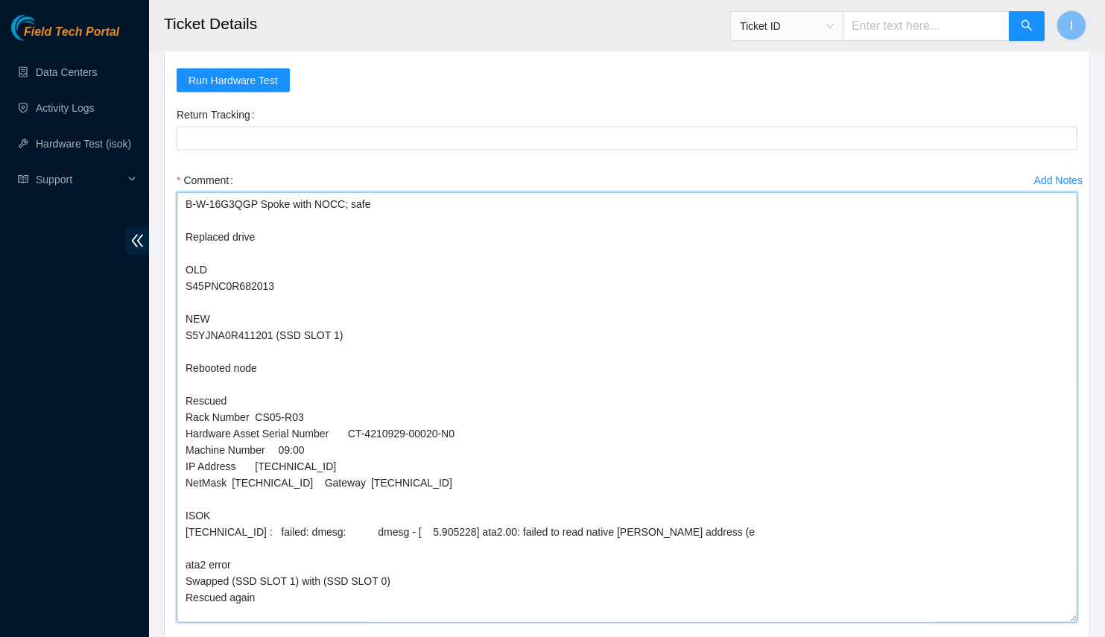
click at [656, 525] on textarea "B-W-16G3QGP Spoke with NOCC; safe Replaced drive OLD S45PNC0R682013 NEW S5YJNA0…" at bounding box center [627, 407] width 901 height 431
drag, startPoint x: 685, startPoint y: 525, endPoint x: 172, endPoint y: 525, distance: 512.7
click at [172, 525] on div "Add Notes Comment B-W-16G3QGP Spoke with NOCC; safe Replaced drive OLD S45PNC0R…" at bounding box center [627, 408] width 913 height 481
click at [442, 345] on textarea "B-W-16G3QGP Spoke with NOCC; safe Replaced drive OLD S45PNC0R682013 NEW S5YJNA0…" at bounding box center [627, 407] width 901 height 431
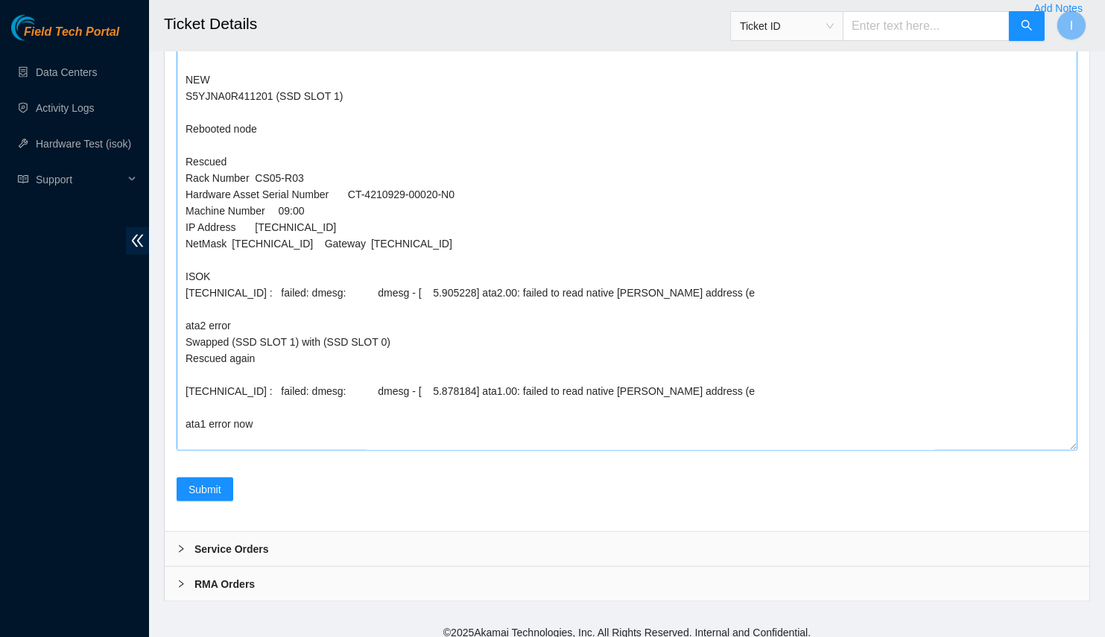
scroll to position [100, 0]
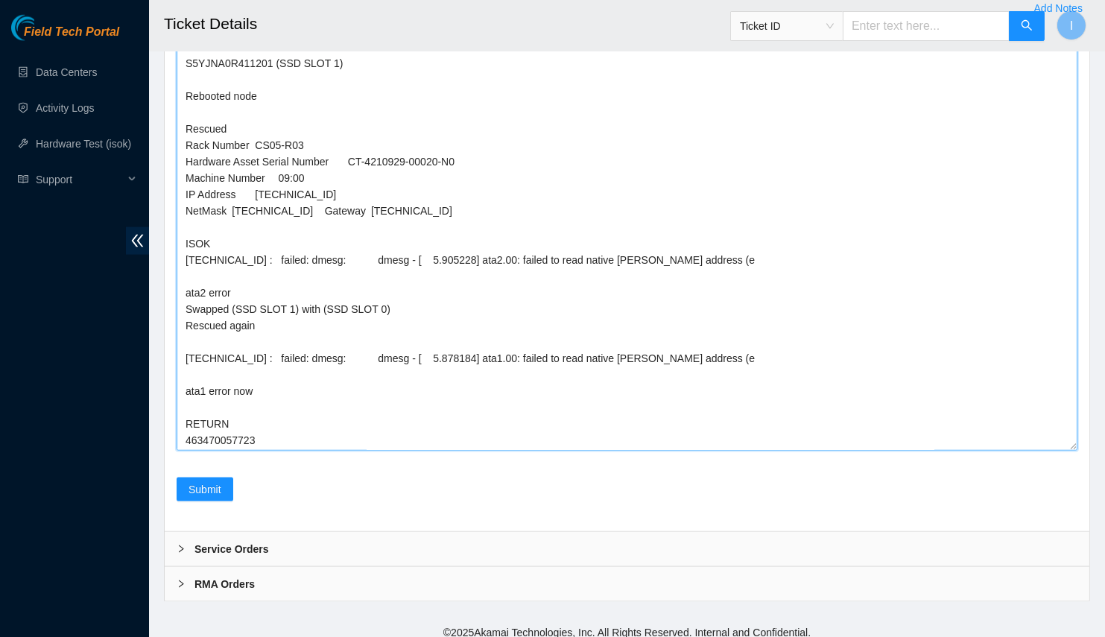
click at [262, 378] on textarea "B-W-16G3QGP Spoke with NOCC; safe Replaced drive OLD S45PNC0R682013 NEW S5YJNA0…" at bounding box center [627, 235] width 901 height 431
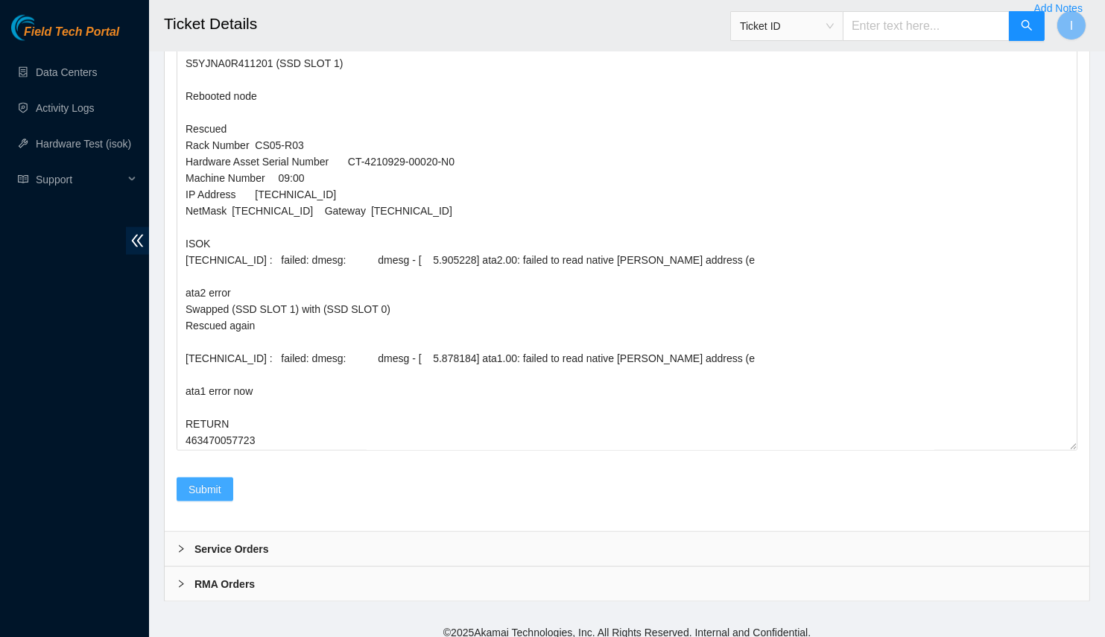
click at [181, 485] on button "Submit" at bounding box center [205, 490] width 57 height 24
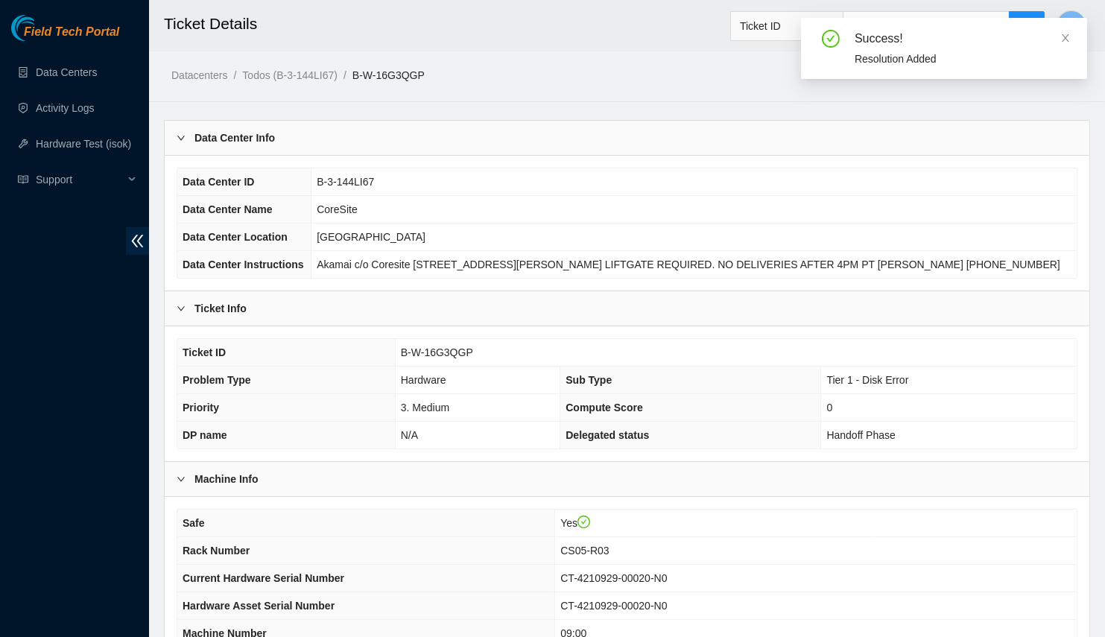
scroll to position [280, 0]
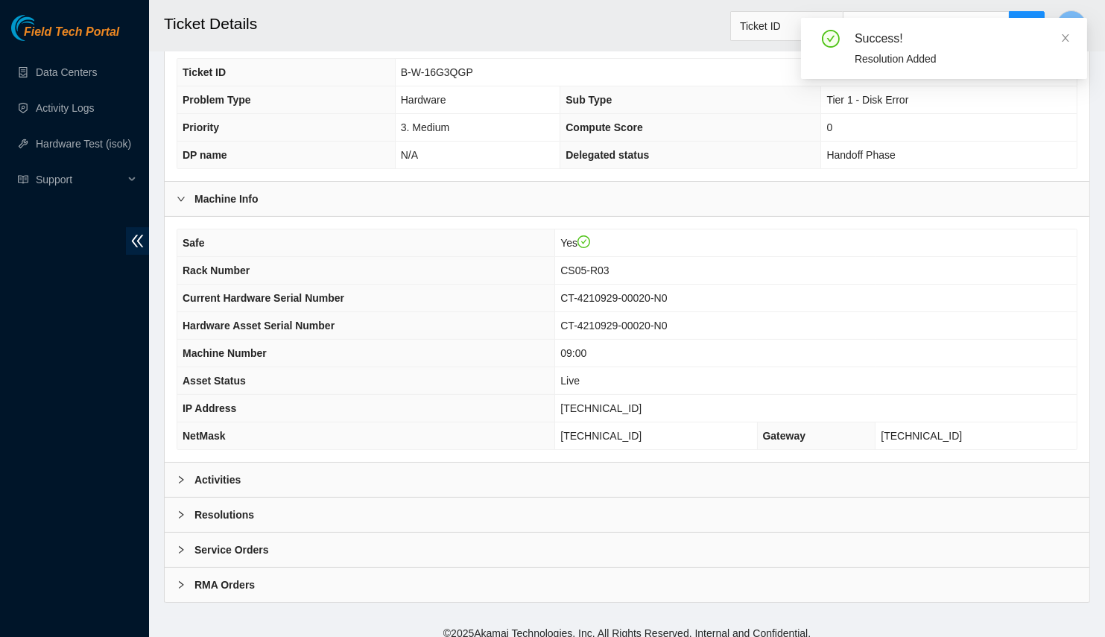
click at [239, 482] on div "Activities" at bounding box center [627, 480] width 925 height 34
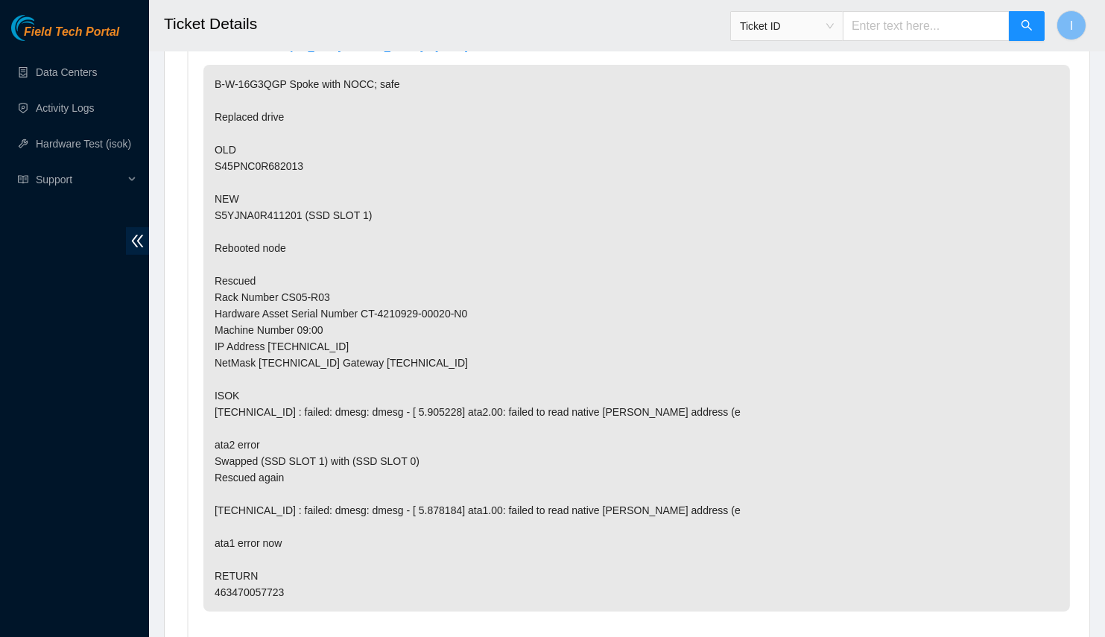
scroll to position [822, 0]
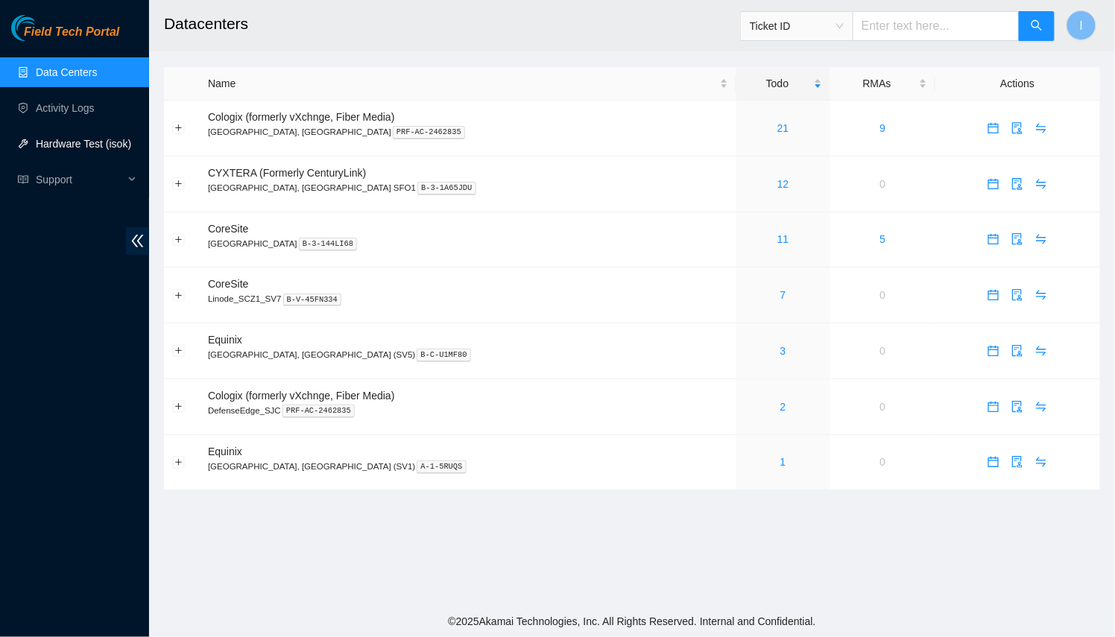
click at [117, 146] on link "Hardware Test (isok)" at bounding box center [83, 144] width 95 height 12
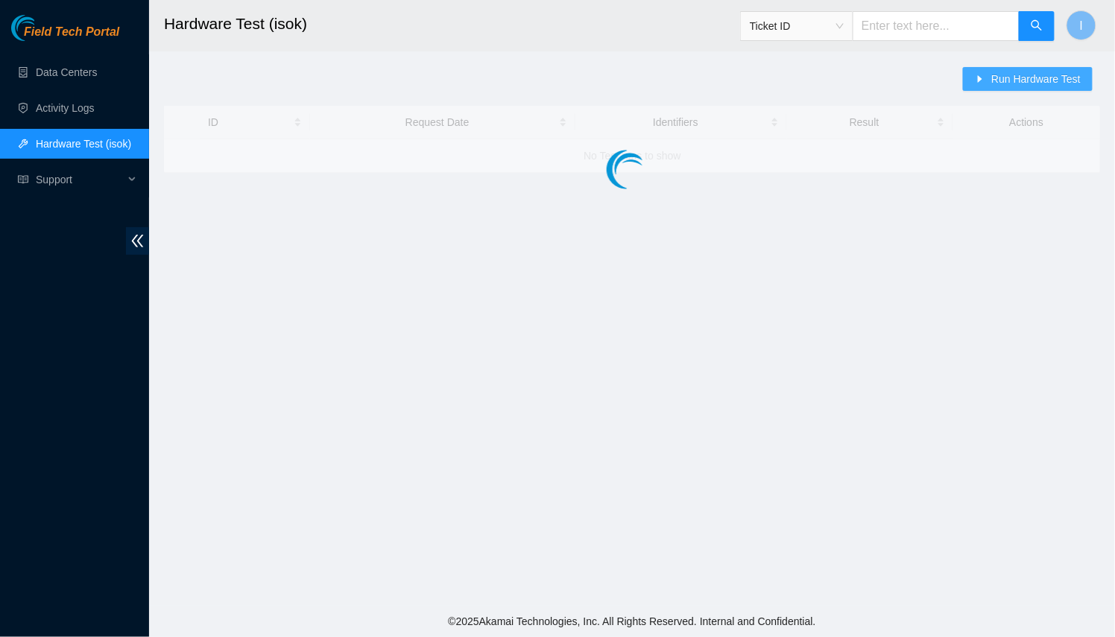
click at [975, 82] on button "Run Hardware Test" at bounding box center [1028, 79] width 130 height 24
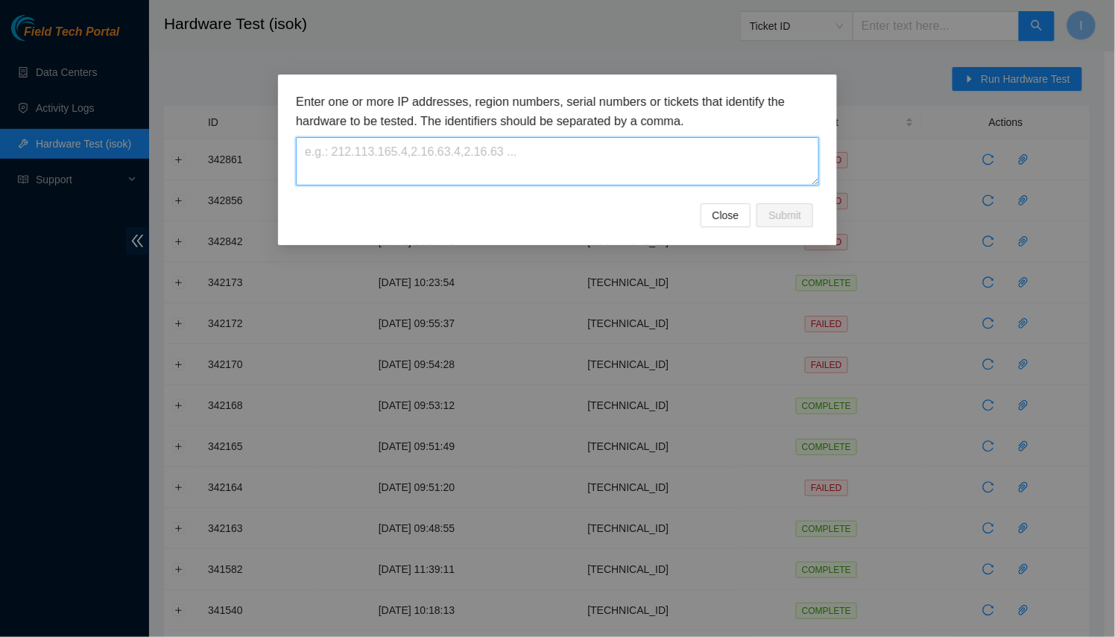
click at [610, 168] on textarea at bounding box center [557, 161] width 523 height 48
paste textarea "[TECHNICAL_ID]"
type textarea "[TECHNICAL_ID]"
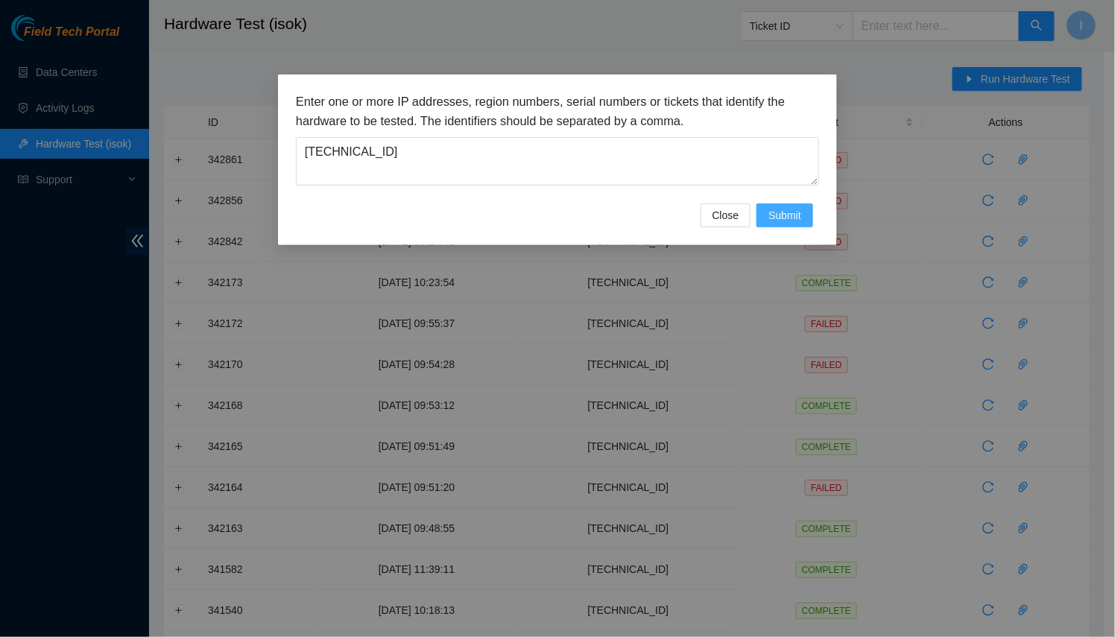
click at [791, 210] on span "Submit" at bounding box center [784, 215] width 33 height 16
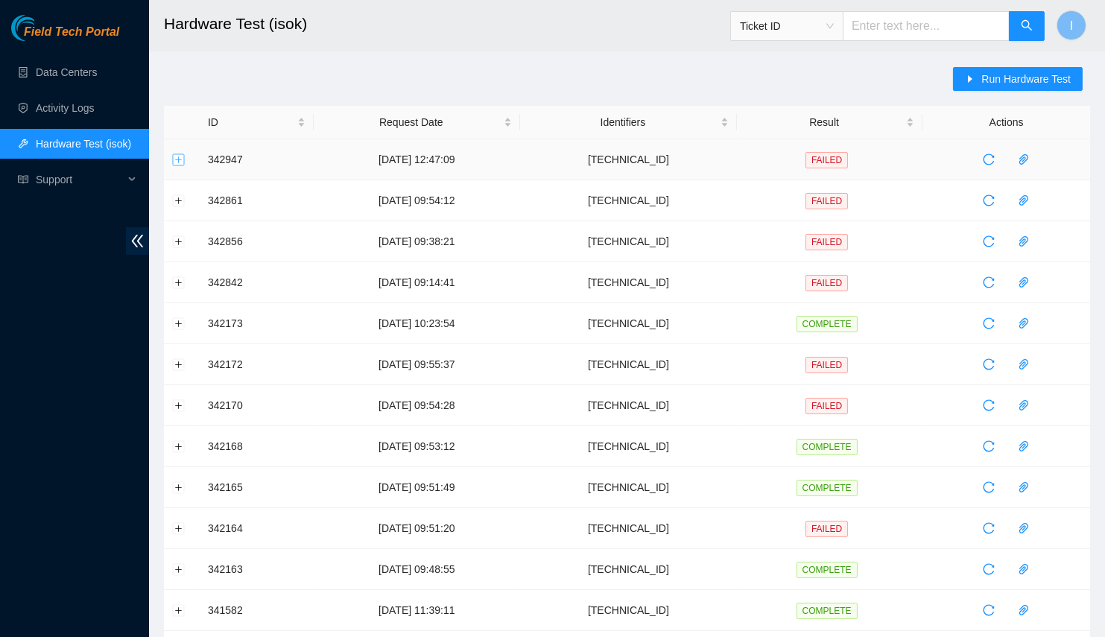
click at [161, 158] on main "Hardware Test (isok) Ticket ID I Run Hardware Test ID Request Date Identifiers …" at bounding box center [627, 511] width 956 height 1022
click at [176, 159] on button "Expand row" at bounding box center [179, 160] width 12 height 12
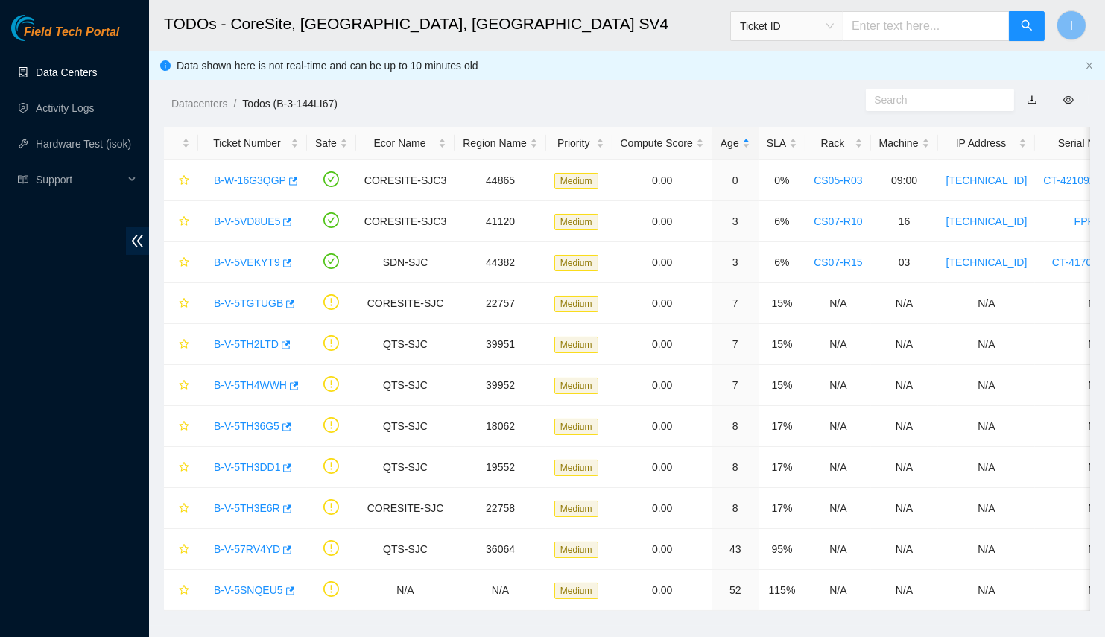
click at [80, 78] on link "Data Centers" at bounding box center [66, 72] width 61 height 12
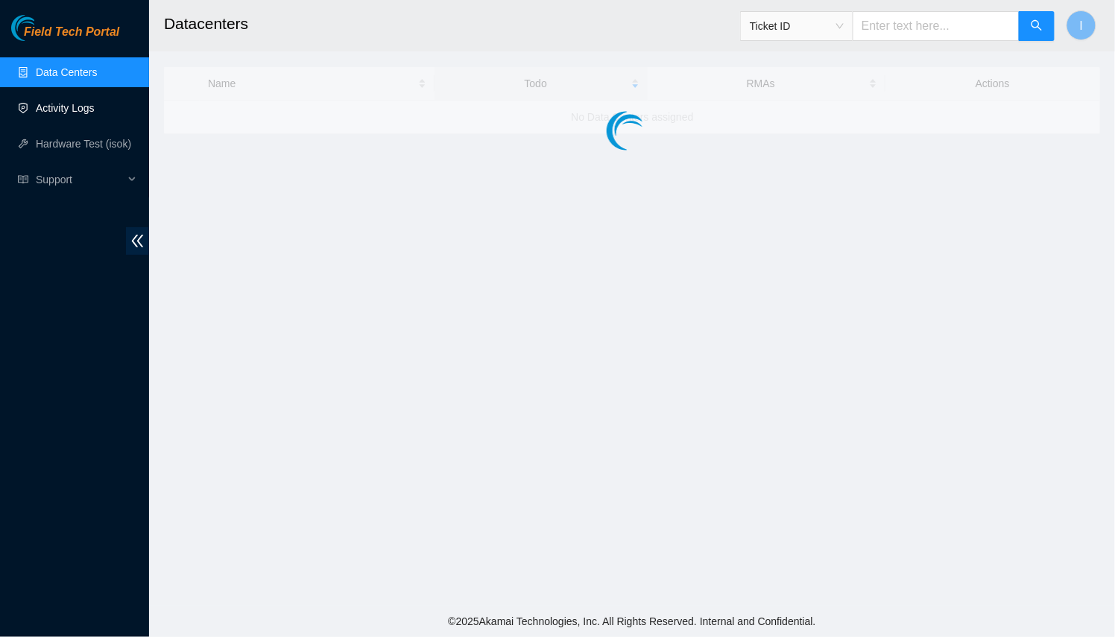
click at [81, 102] on link "Activity Logs" at bounding box center [65, 108] width 59 height 12
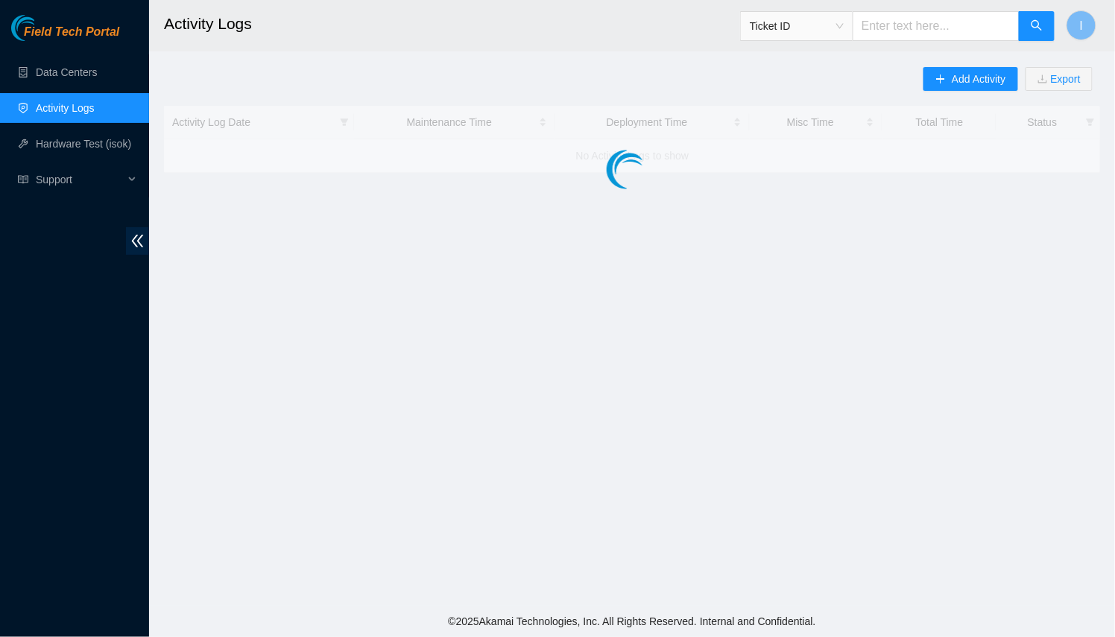
click at [81, 106] on link "Activity Logs" at bounding box center [65, 108] width 59 height 12
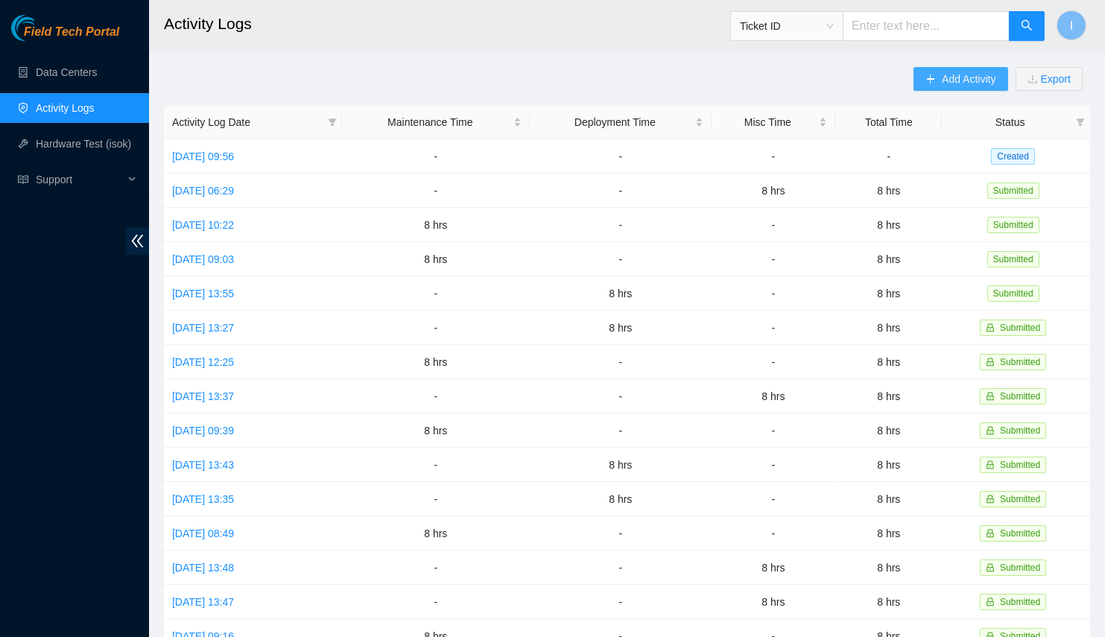
click at [984, 75] on span "Add Activity" at bounding box center [969, 79] width 54 height 16
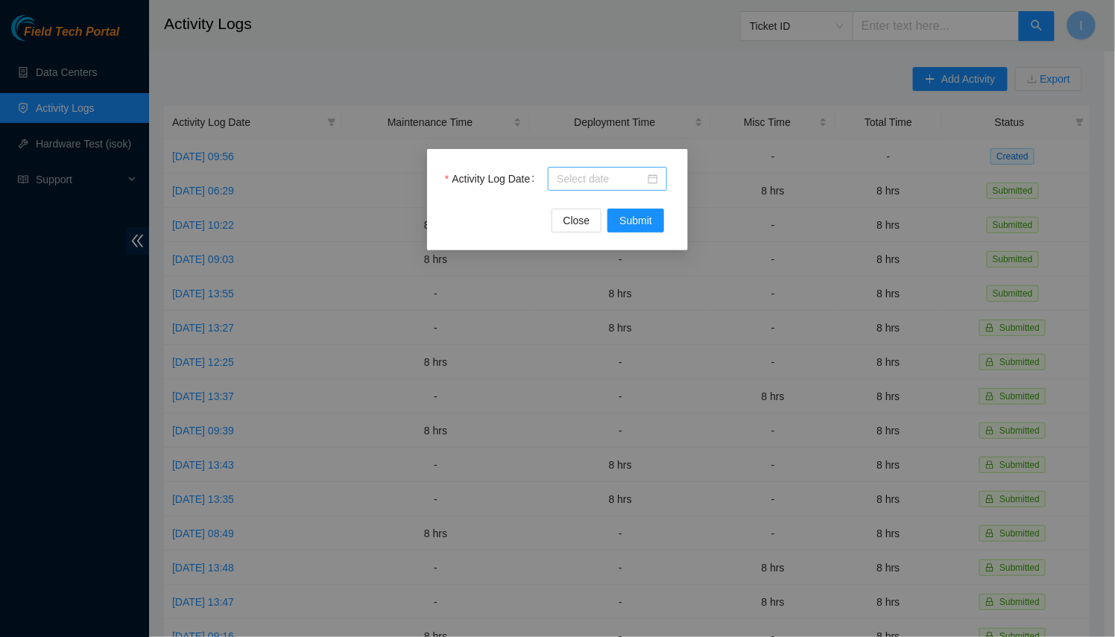
click at [596, 178] on input "Activity Log Date" at bounding box center [601, 179] width 88 height 16
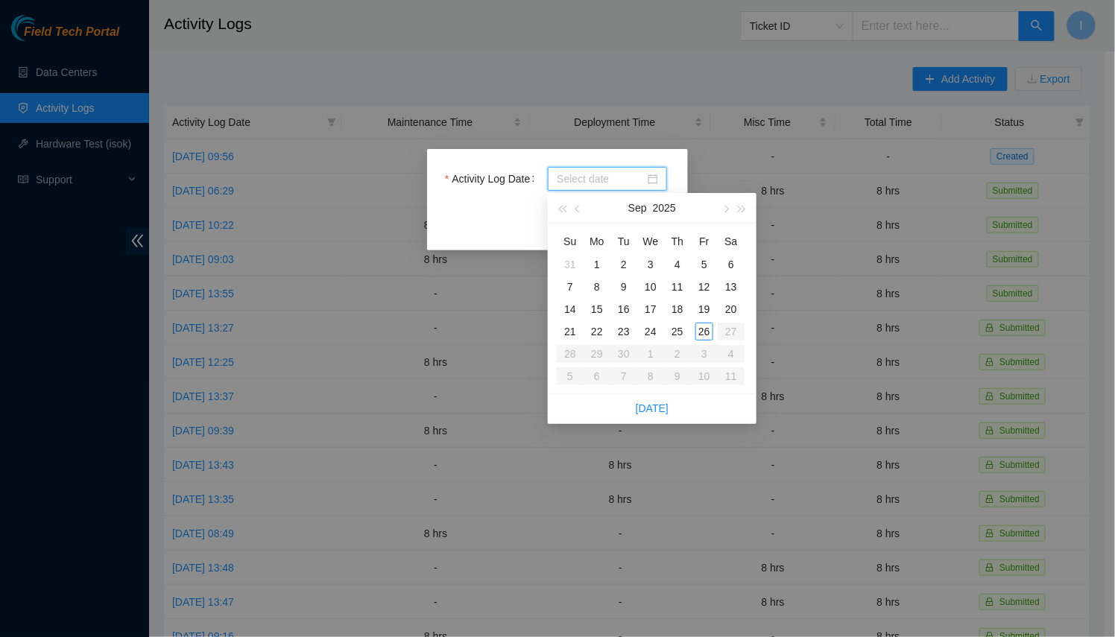
click at [608, 116] on div "Activity Log Date Close Submit" at bounding box center [557, 318] width 1115 height 637
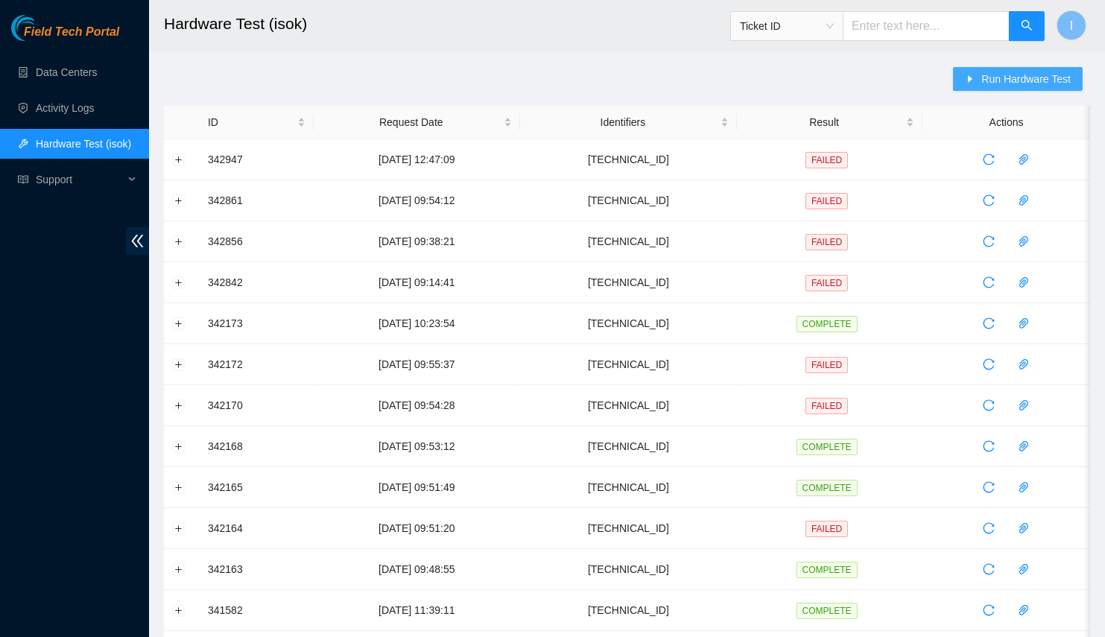
click at [1062, 75] on span "Run Hardware Test" at bounding box center [1025, 79] width 89 height 16
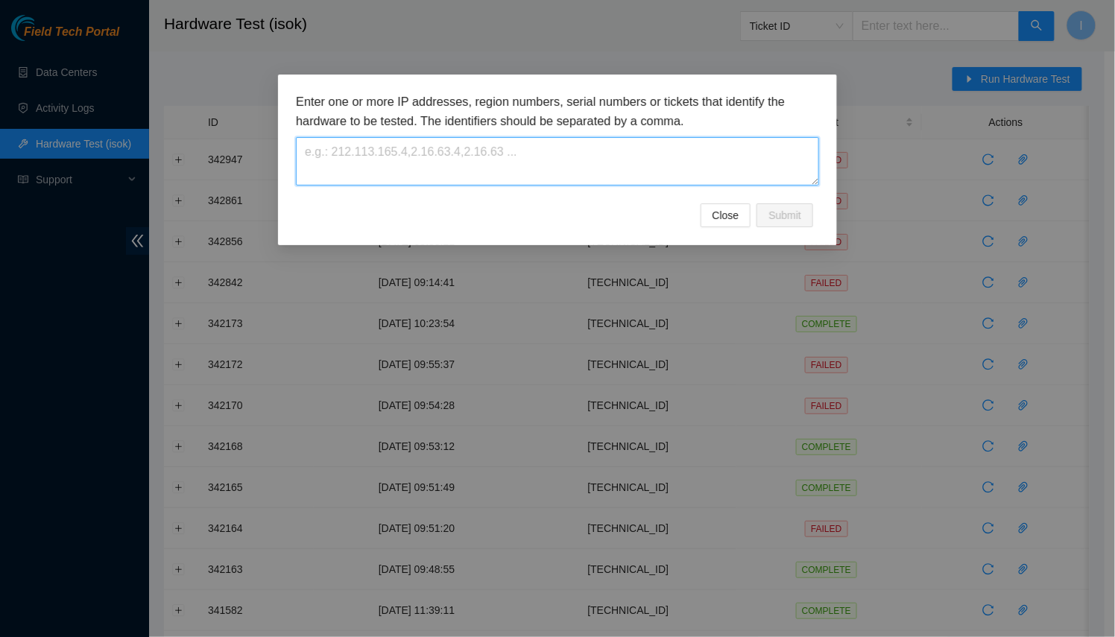
click at [651, 168] on textarea at bounding box center [557, 161] width 523 height 48
paste textarea "[TECHNICAL_ID]"
type textarea "[TECHNICAL_ID]"
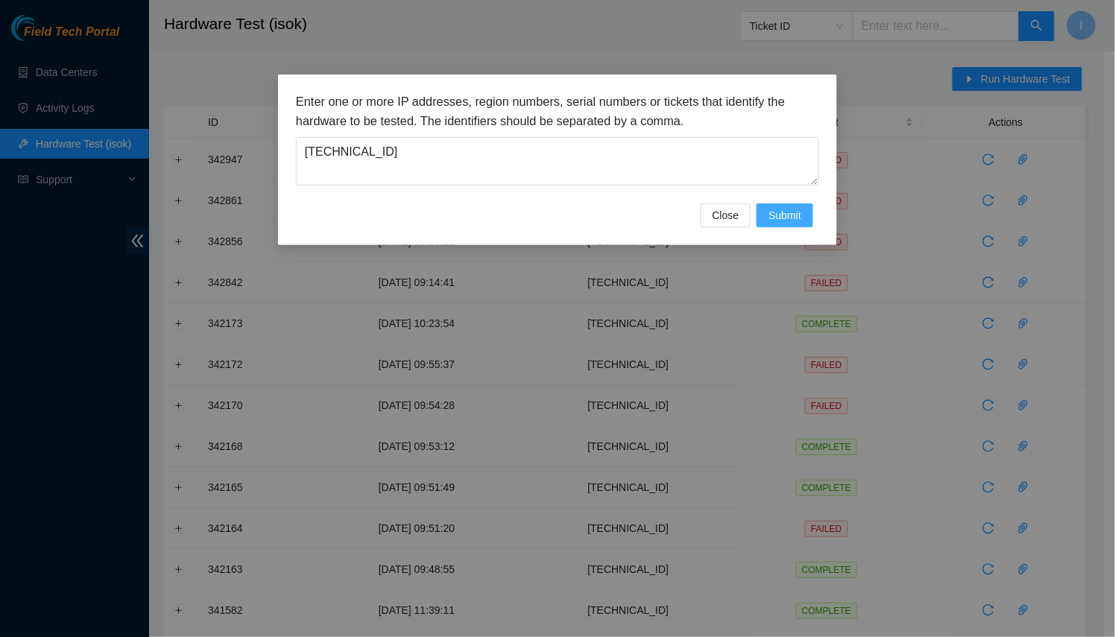
click at [758, 210] on button "Submit" at bounding box center [784, 215] width 57 height 24
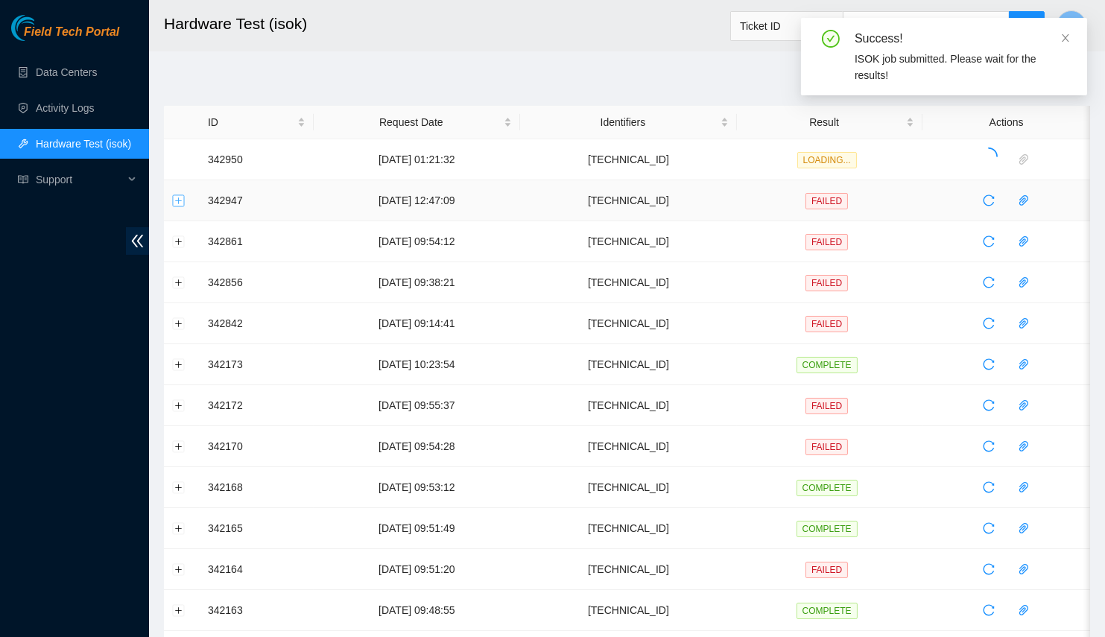
click at [183, 197] on button "Expand row" at bounding box center [179, 201] width 12 height 12
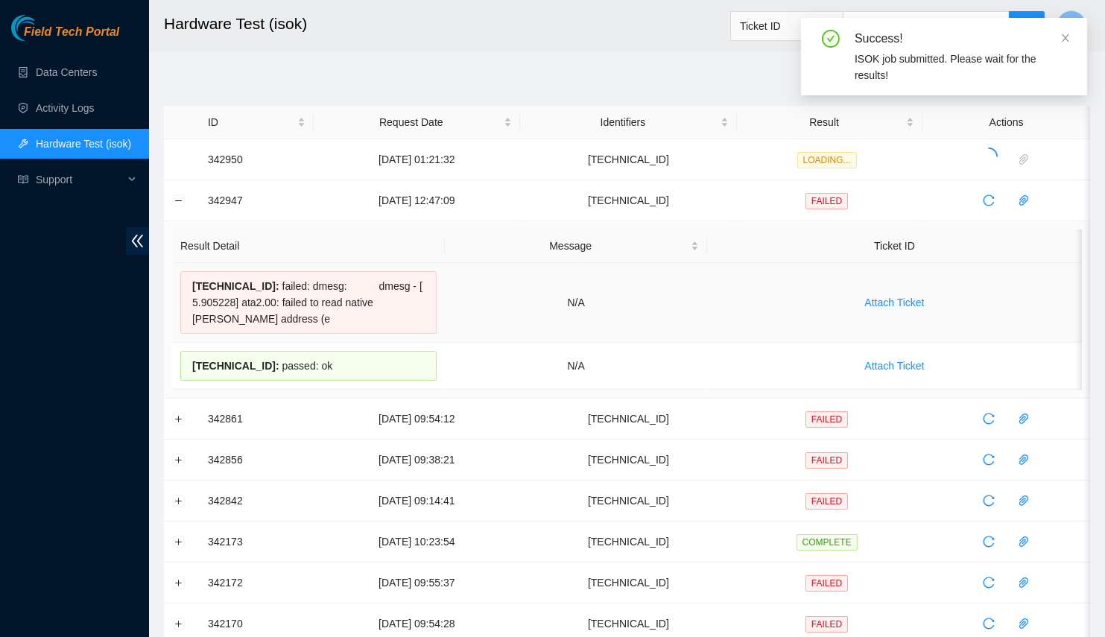
drag, startPoint x: 360, startPoint y: 372, endPoint x: 179, endPoint y: 279, distance: 203.6
click at [179, 279] on tbody "[TECHNICAL_ID] : failed: dmesg: dmesg - [ 5.905228] ata2.00: failed to read nat…" at bounding box center [627, 326] width 910 height 127
copy tbody "[TECHNICAL_ID] : failed: dmesg: dmesg - [ 5.905228] ata2.00: failed to read nat…"
click at [286, 300] on div "[TECHNICAL_ID] : failed: dmesg: dmesg - [ 5.905228] ata2.00: failed to read nat…" at bounding box center [308, 302] width 256 height 63
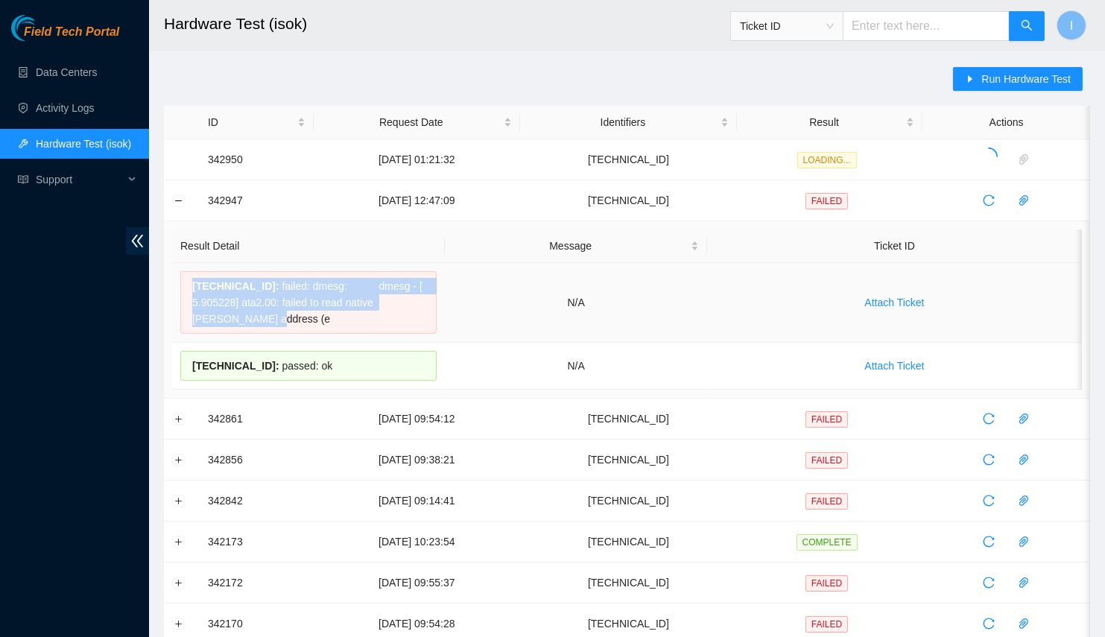
drag, startPoint x: 265, startPoint y: 318, endPoint x: 177, endPoint y: 279, distance: 97.1
click at [177, 279] on td "[TECHNICAL_ID] : failed: dmesg: dmesg - [ 5.905228] ata2.00: failed to read nat…" at bounding box center [308, 303] width 273 height 80
copy div "[TECHNICAL_ID] : failed: dmesg: dmesg - [ 5.905228] ata2.00: failed to read nat…"
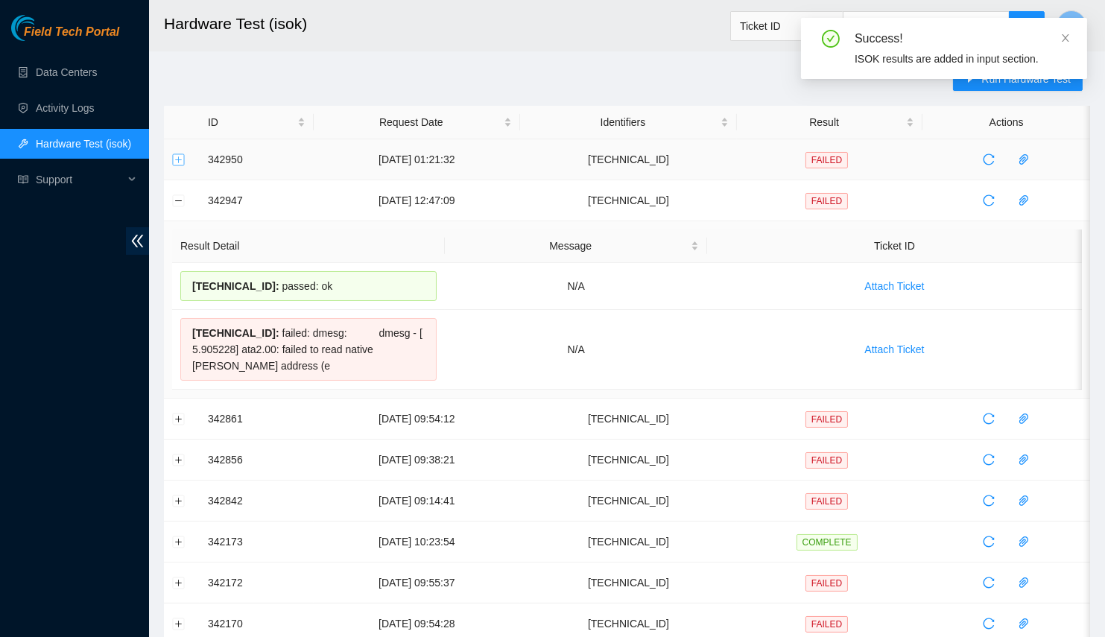
click at [177, 157] on button "Expand row" at bounding box center [179, 160] width 12 height 12
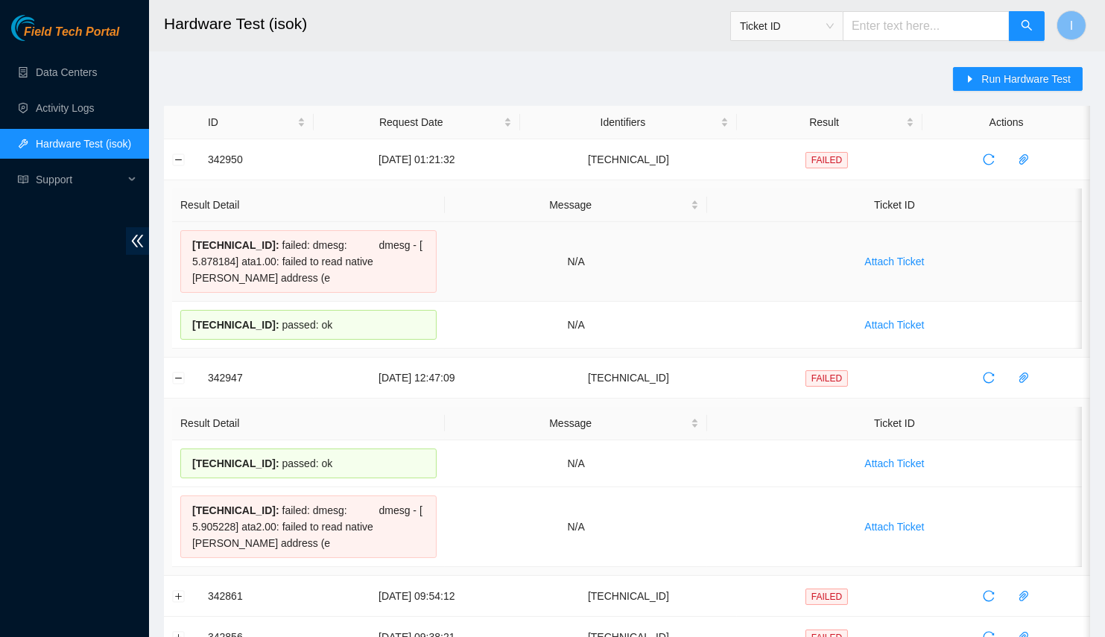
drag, startPoint x: 338, startPoint y: 328, endPoint x: 183, endPoint y: 241, distance: 177.8
click at [183, 241] on tbody "[TECHNICAL_ID] : failed: dmesg: dmesg - [ 5.878184] ata1.00: failed to read nat…" at bounding box center [627, 285] width 910 height 127
copy tbody "23.223.246.151 : failed: dmesg: dmesg - [ 5.878184] ata1.00: failed to read nat…"
click at [325, 265] on div "23.223.246.151 : failed: dmesg: dmesg - [ 5.878184] ata1.00: failed to read nat…" at bounding box center [308, 261] width 256 height 63
click at [259, 279] on div "23.223.246.151 : failed: dmesg: dmesg - [ 5.878184] ata1.00: failed to read nat…" at bounding box center [308, 261] width 256 height 63
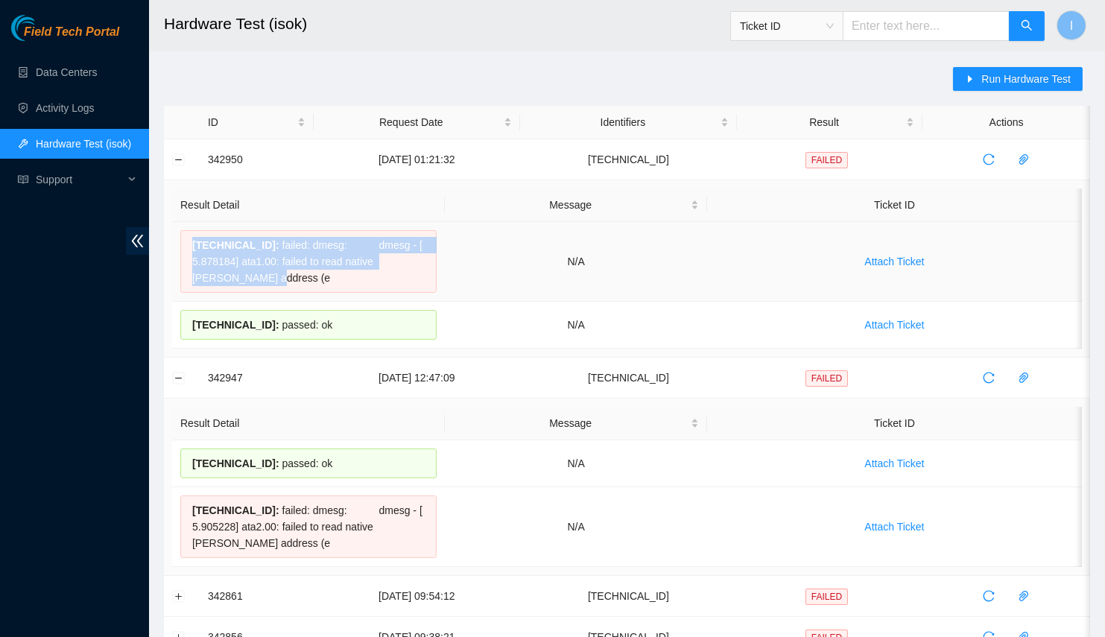
drag, startPoint x: 241, startPoint y: 274, endPoint x: 186, endPoint y: 241, distance: 65.2
click at [186, 241] on div "23.223.246.151 : failed: dmesg: dmesg - [ 5.878184] ata1.00: failed to read nat…" at bounding box center [308, 261] width 256 height 63
copy div "23.223.246.151 : failed: dmesg: dmesg - [ 5.878184] ata1.00: failed to read nat…"
click at [324, 273] on div "23.223.246.151 : failed: dmesg: dmesg - [ 5.878184] ata1.00: failed to read nat…" at bounding box center [308, 261] width 256 height 63
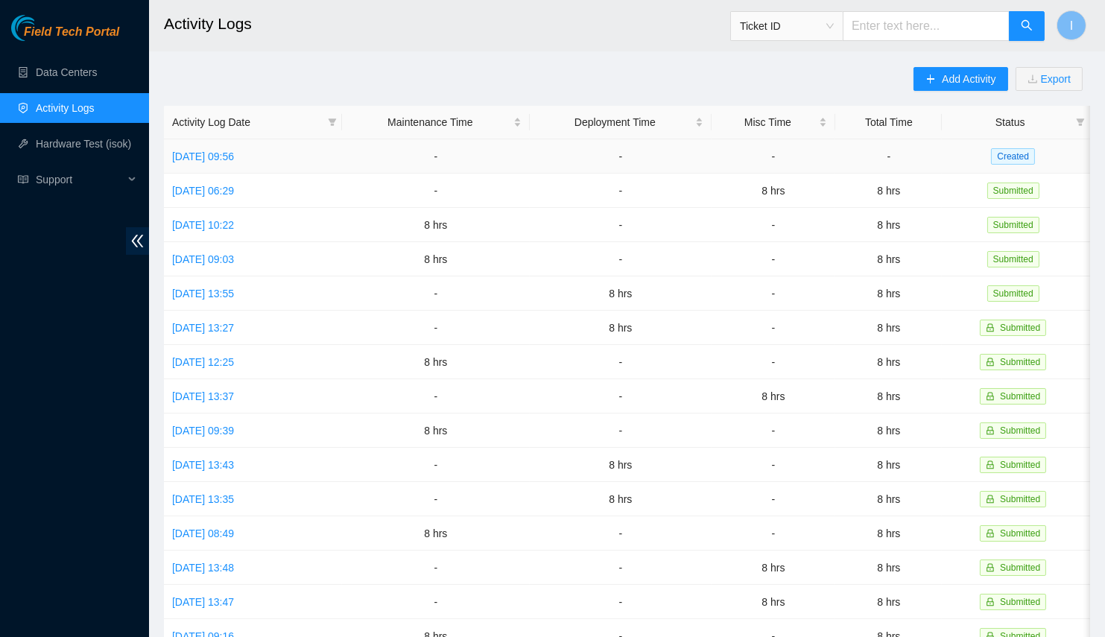
click at [230, 148] on td "[DATE] 09:56" at bounding box center [253, 156] width 178 height 34
click at [227, 155] on link "[DATE] 09:56" at bounding box center [203, 157] width 62 height 12
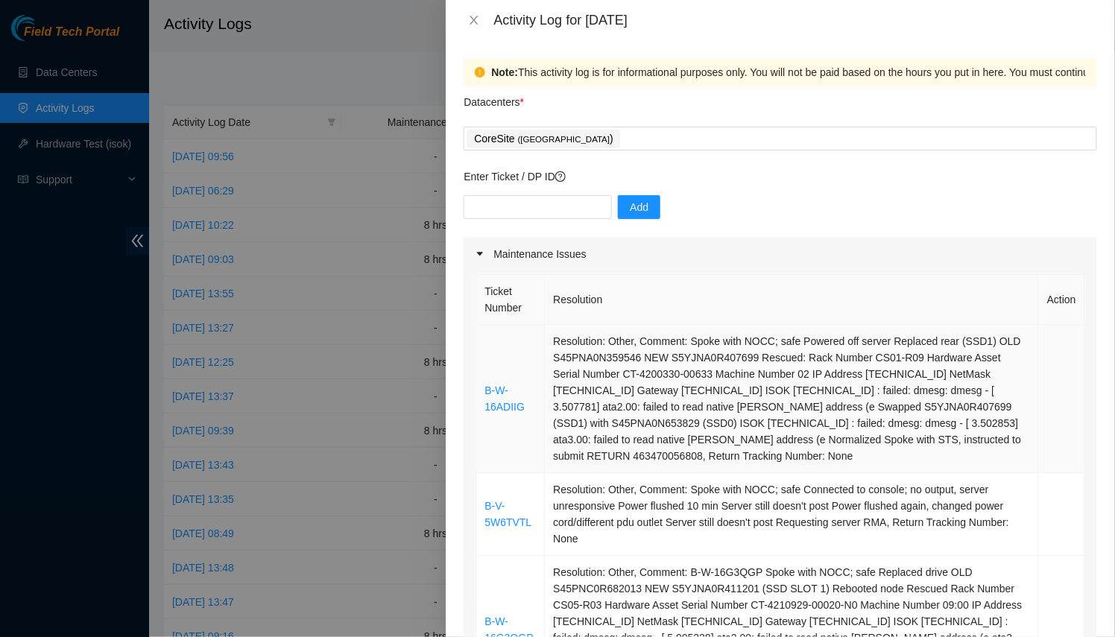
scroll to position [203, 0]
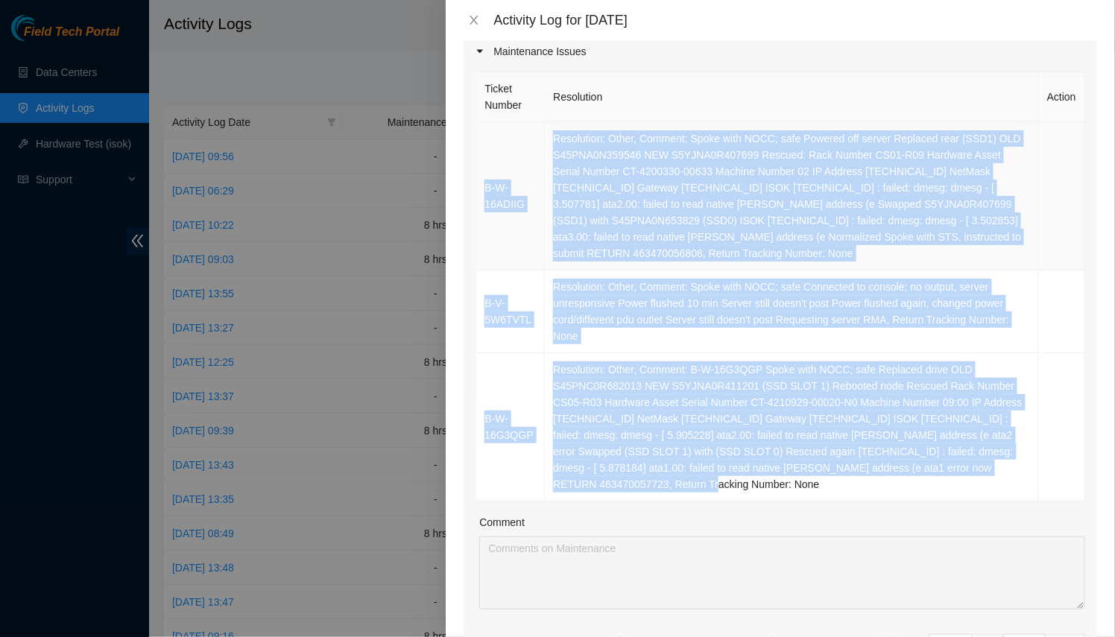
drag, startPoint x: 606, startPoint y: 493, endPoint x: 481, endPoint y: 153, distance: 361.9
click at [481, 153] on tbody "B-W-16ADIIG Resolution: Other, Comment: Spoke with NOCC; safe Powered off serve…" at bounding box center [780, 311] width 609 height 379
copy tbody "B-W-16ADIIG Resolution: Other, Comment: Spoke with NOCC; safe Powered off serve…"
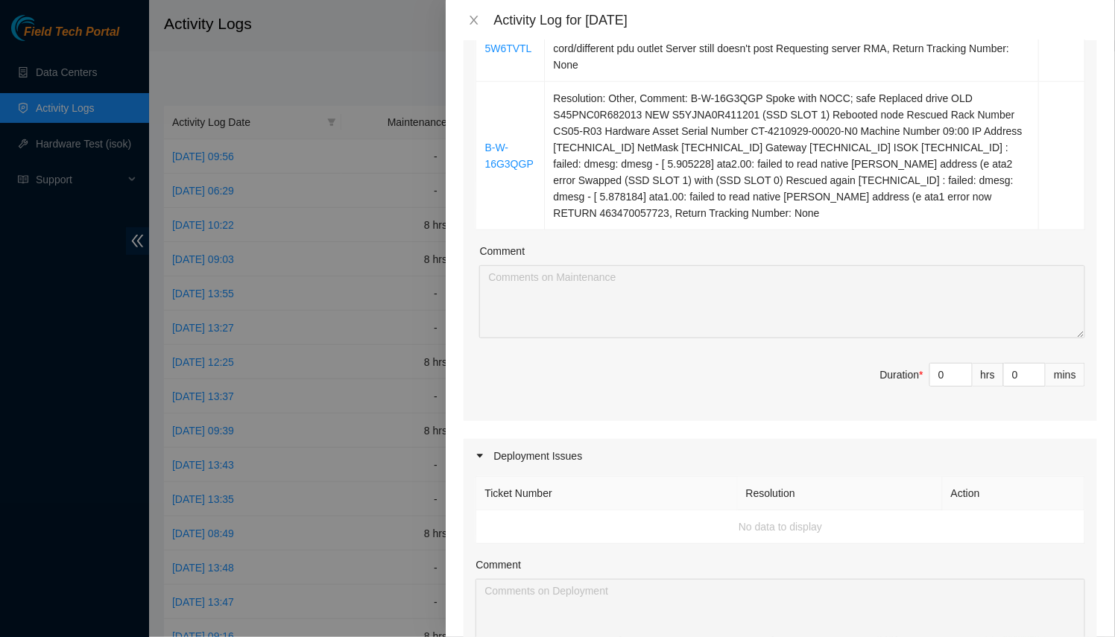
drag, startPoint x: 941, startPoint y: 367, endPoint x: 824, endPoint y: 374, distance: 117.2
click at [853, 355] on div "Ticket Number Resolution Action B-W-16ADIIG Resolution: Other, Comment: Spoke w…" at bounding box center [780, 109] width 633 height 624
type input "8"
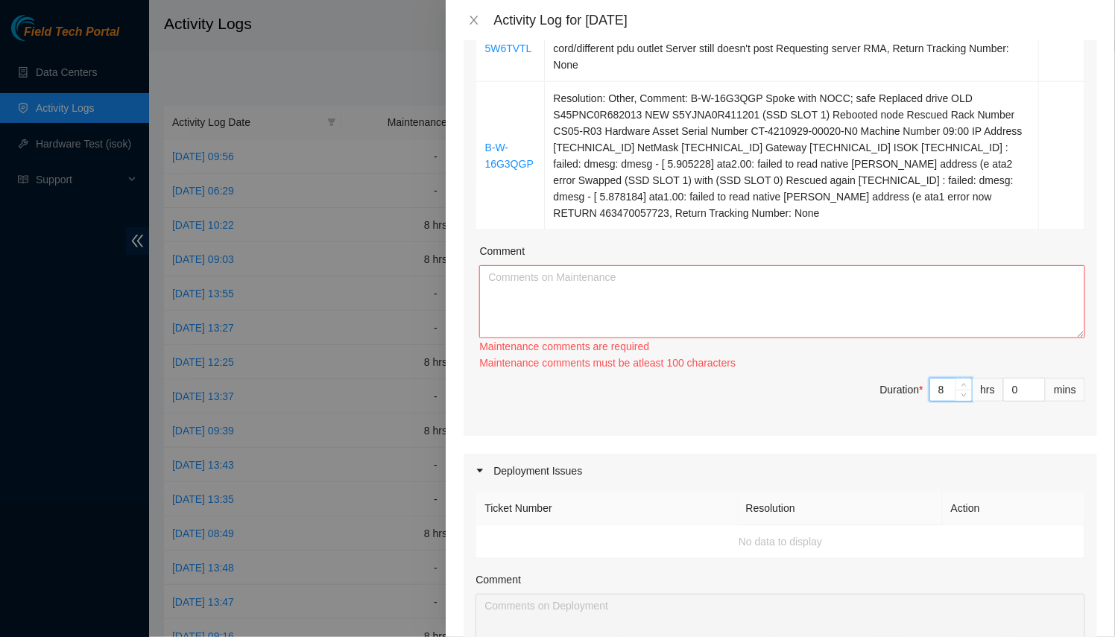
click at [1067, 332] on textarea "Comment" at bounding box center [782, 301] width 606 height 73
drag, startPoint x: 1068, startPoint y: 332, endPoint x: 1069, endPoint y: 636, distance: 304.0
click at [1073, 338] on textarea "Comment" at bounding box center [782, 301] width 606 height 73
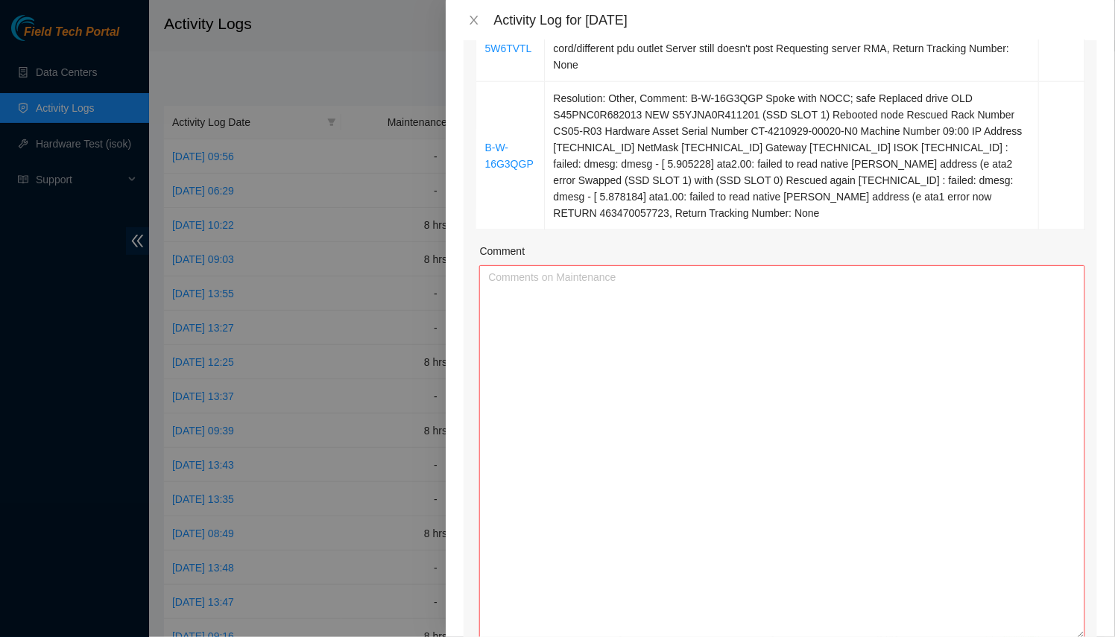
type input "8"
click at [771, 431] on textarea "Comment" at bounding box center [782, 451] width 606 height 373
paste textarea "B-W-16ADIIG Resolution: Other, Comment: Spoke with NOCC; safe Powered off serve…"
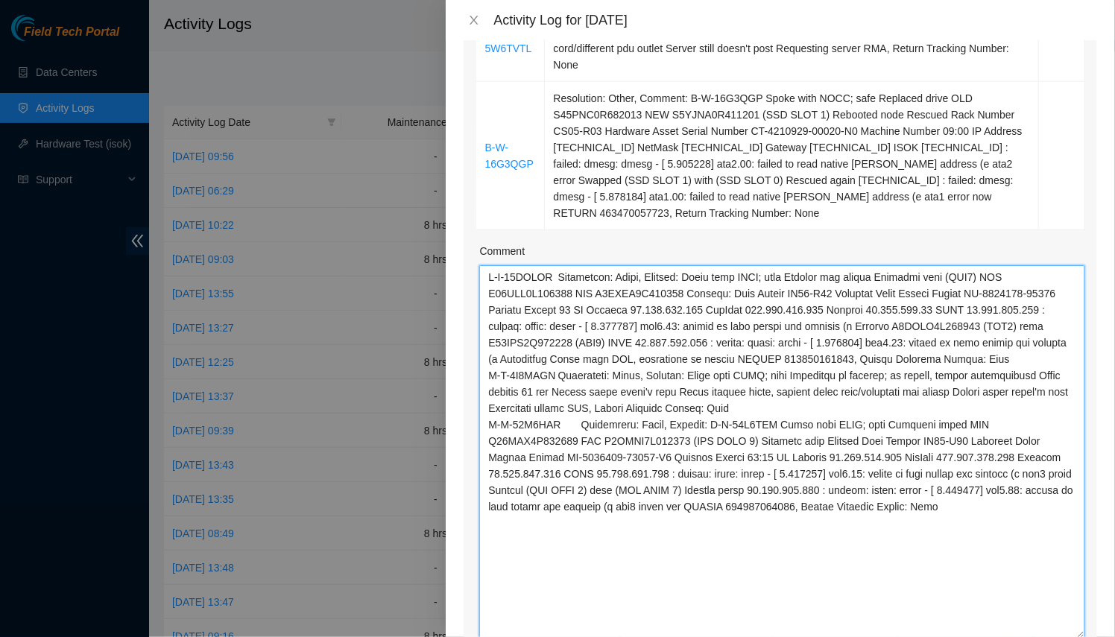
click at [483, 277] on textarea "Comment" at bounding box center [782, 451] width 606 height 373
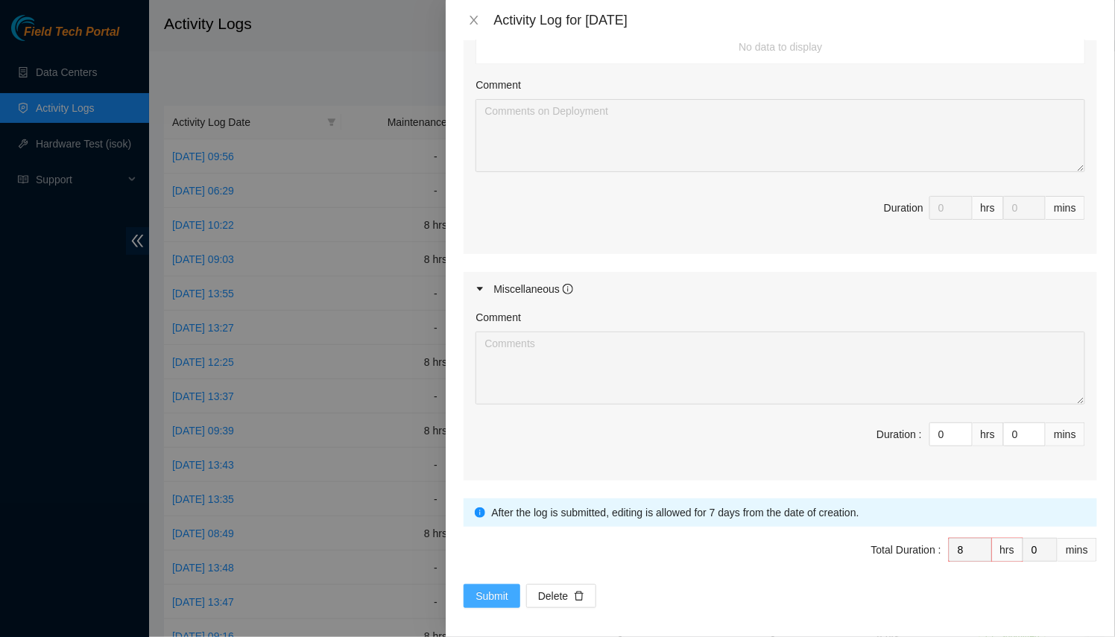
type textarea "Worked on the following 3 tickets: 3 troubleshoots, 2 bad drives and 1 bad serv…"
click at [483, 588] on span "Submit" at bounding box center [491, 596] width 33 height 16
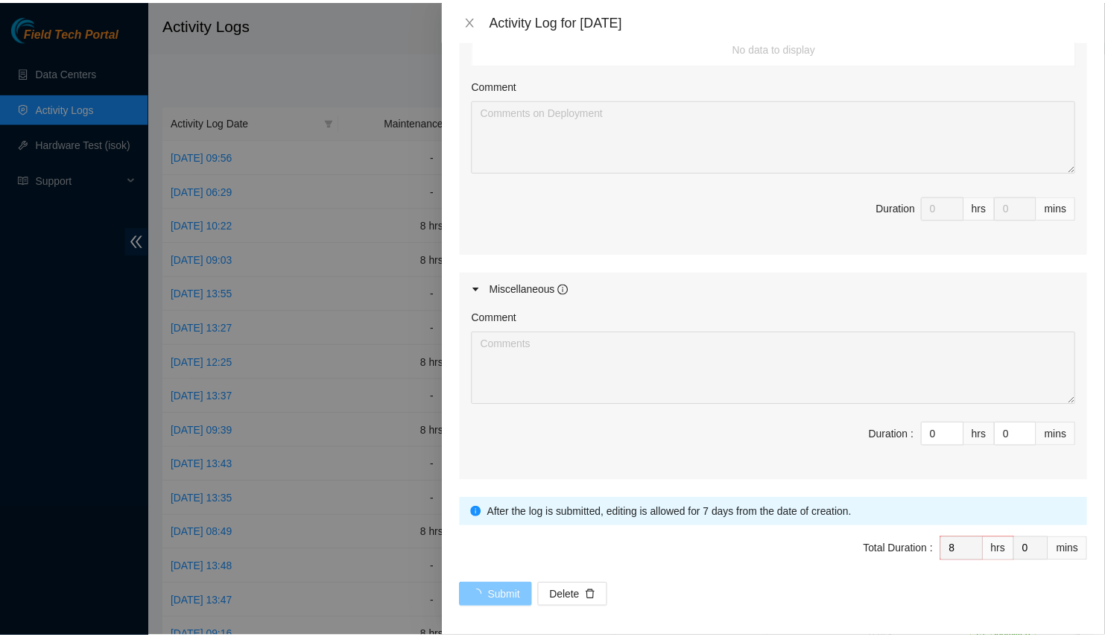
scroll to position [847, 0]
